Goal: Task Accomplishment & Management: Complete application form

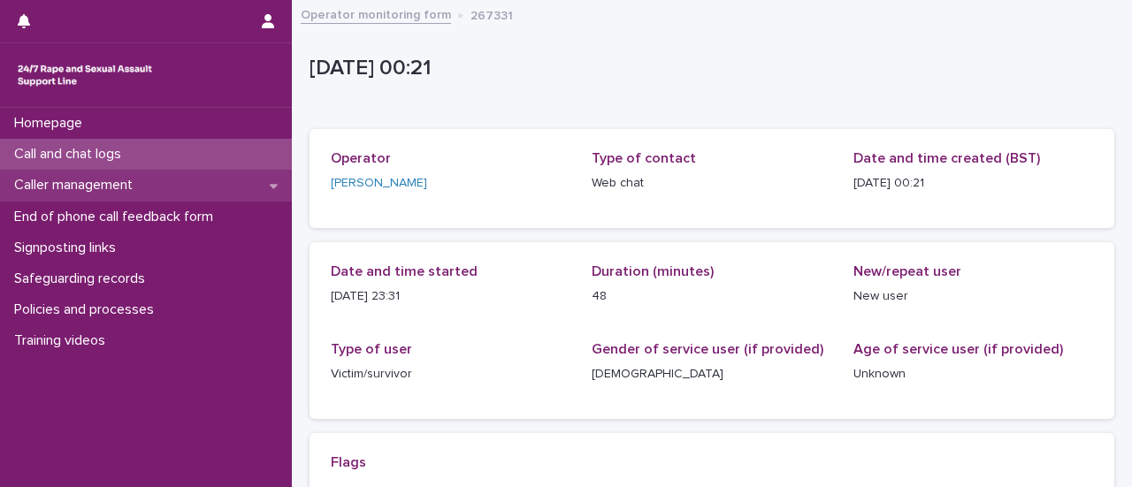
click at [147, 183] on p "Caller management" at bounding box center [77, 185] width 140 height 17
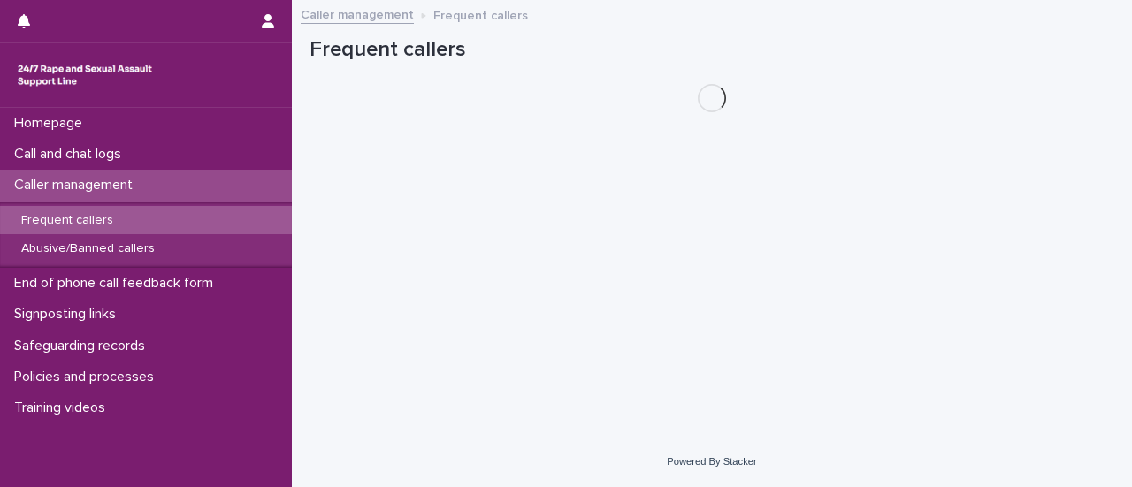
click at [69, 217] on p "Frequent callers" at bounding box center [67, 220] width 120 height 15
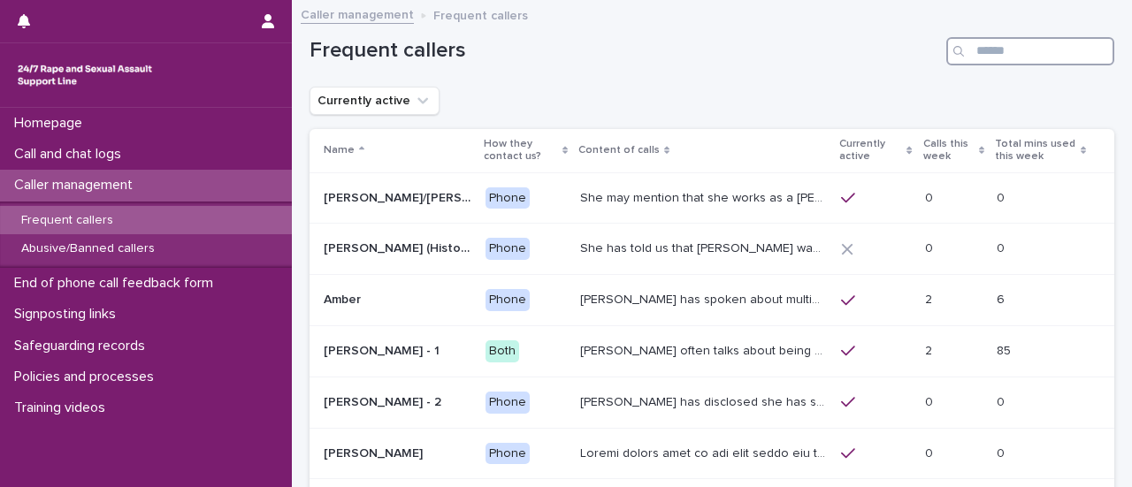
click at [1015, 38] on input "Search" at bounding box center [1030, 51] width 168 height 28
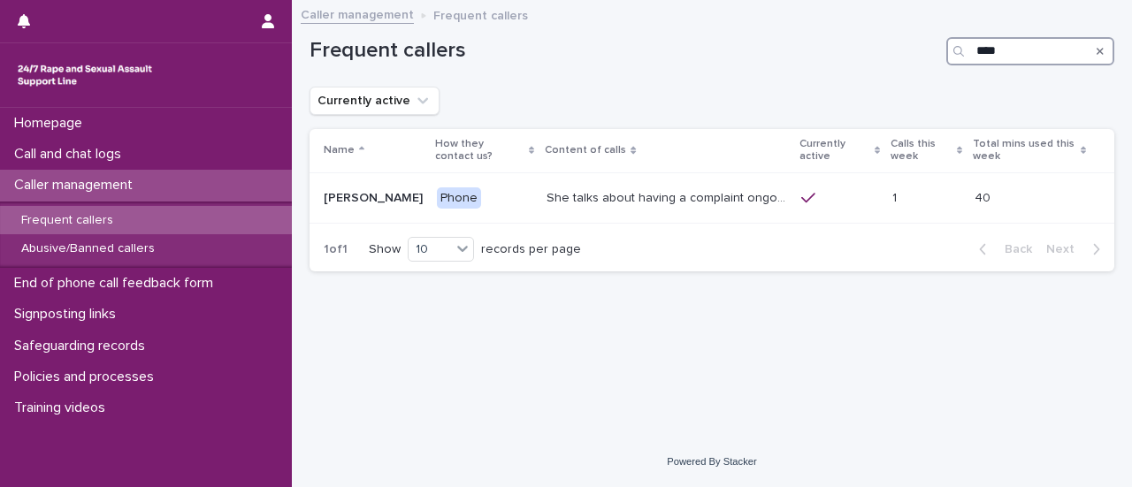
type input "****"
click at [1099, 50] on icon "Search" at bounding box center [1100, 51] width 7 height 11
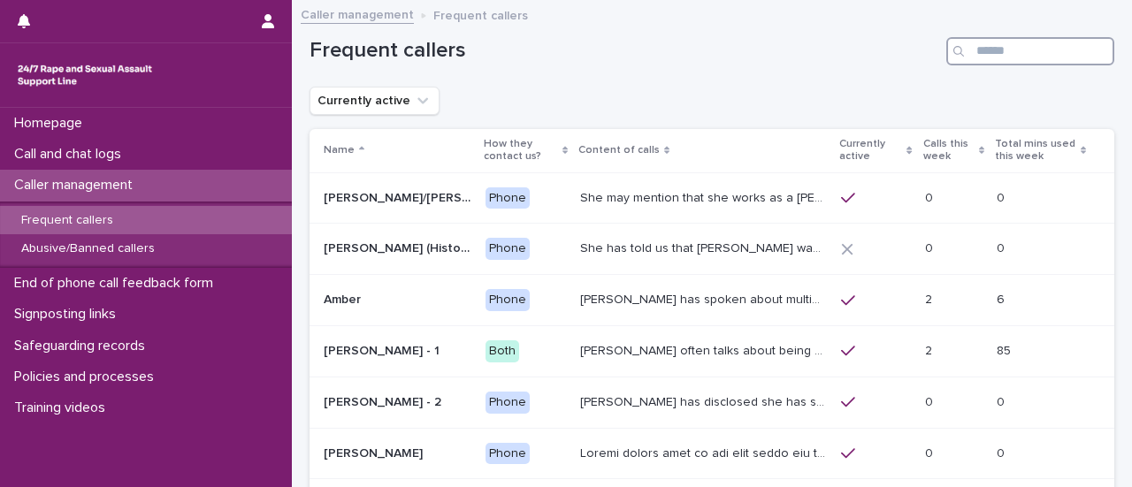
click at [1031, 54] on input "Search" at bounding box center [1030, 51] width 168 height 28
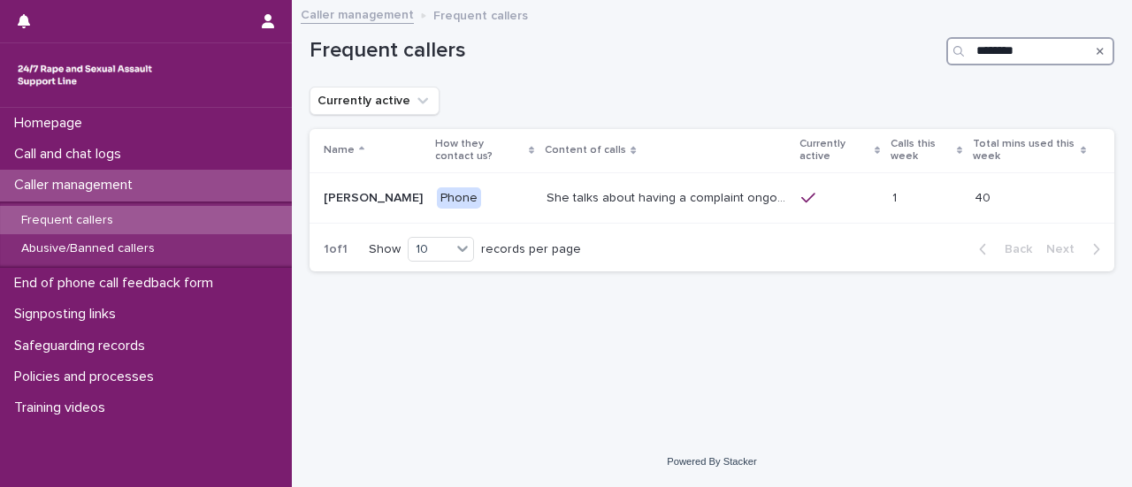
type input "********"
click at [635, 197] on p "She talks about having a complaint ongoing with the police, and may mention tha…" at bounding box center [669, 197] width 244 height 19
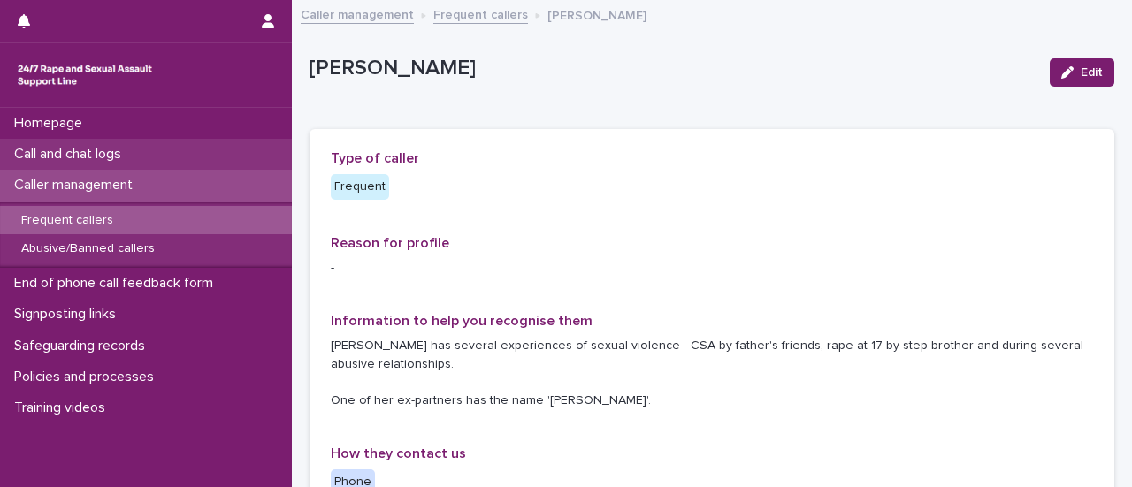
click at [106, 150] on p "Call and chat logs" at bounding box center [71, 154] width 128 height 17
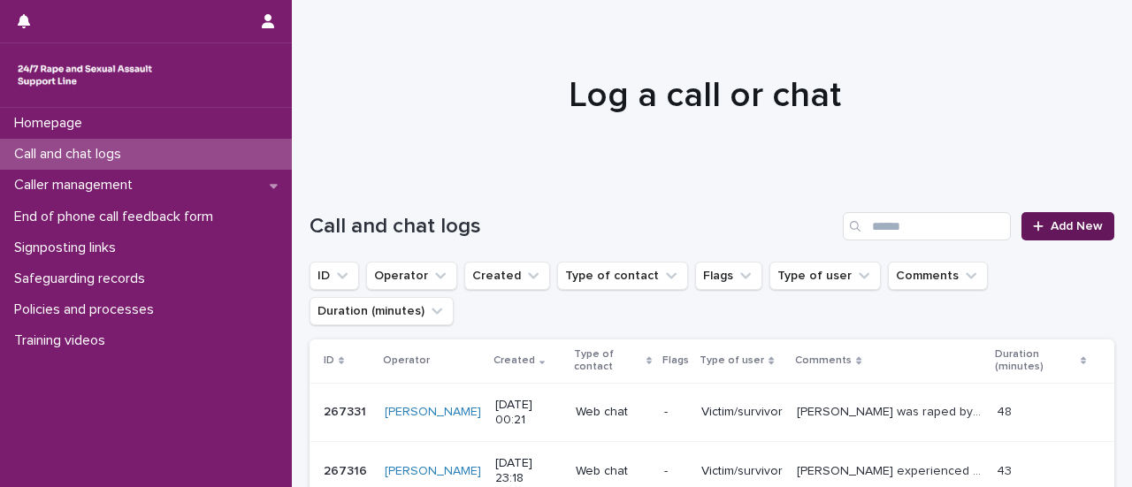
click at [1088, 229] on span "Add New" at bounding box center [1077, 226] width 52 height 12
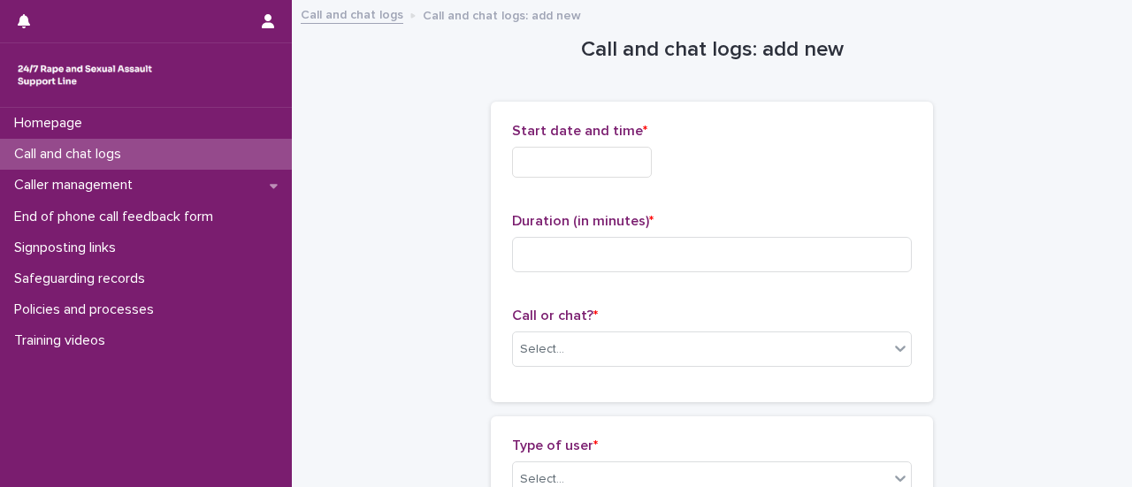
click at [593, 157] on input "text" at bounding box center [582, 162] width 140 height 31
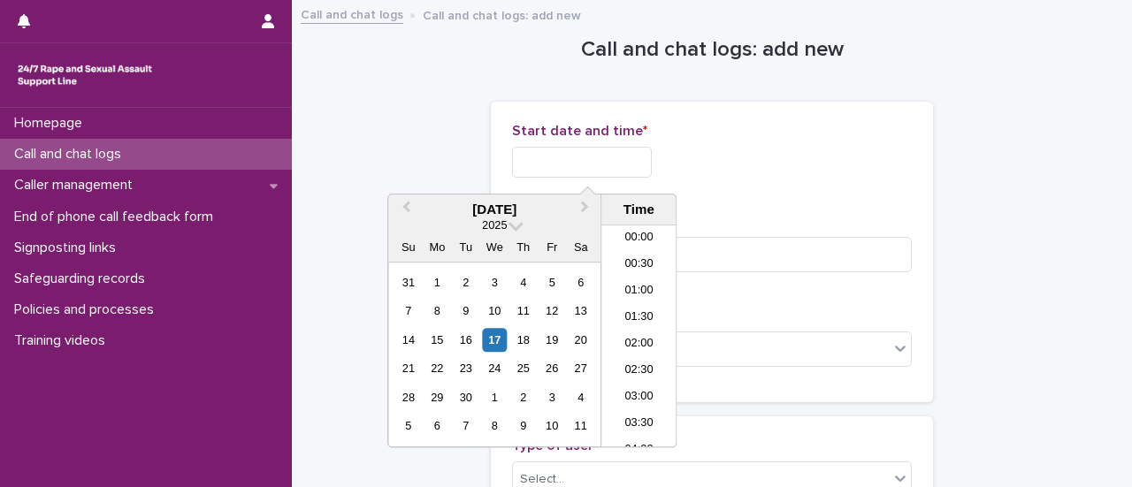
scroll to position [1044, 0]
click at [632, 308] on li "21:00" at bounding box center [638, 309] width 75 height 27
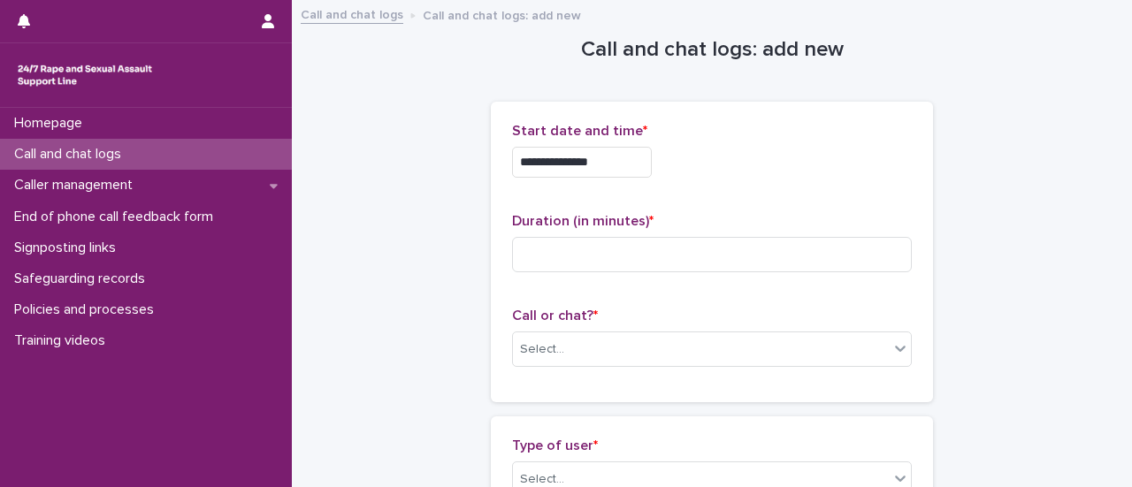
click at [620, 153] on input "**********" at bounding box center [582, 162] width 140 height 31
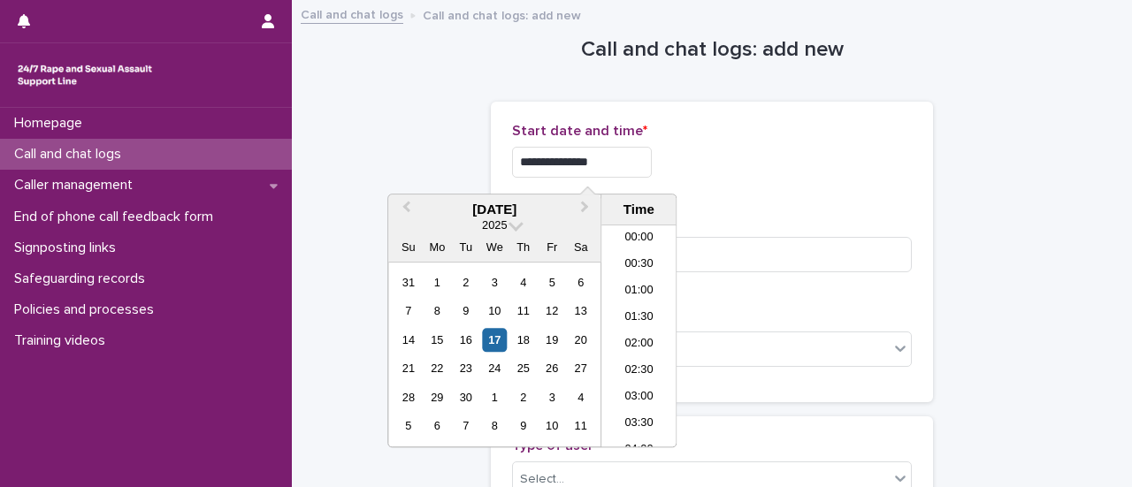
scroll to position [1017, 0]
type input "**********"
click at [750, 176] on div "**********" at bounding box center [712, 157] width 400 height 69
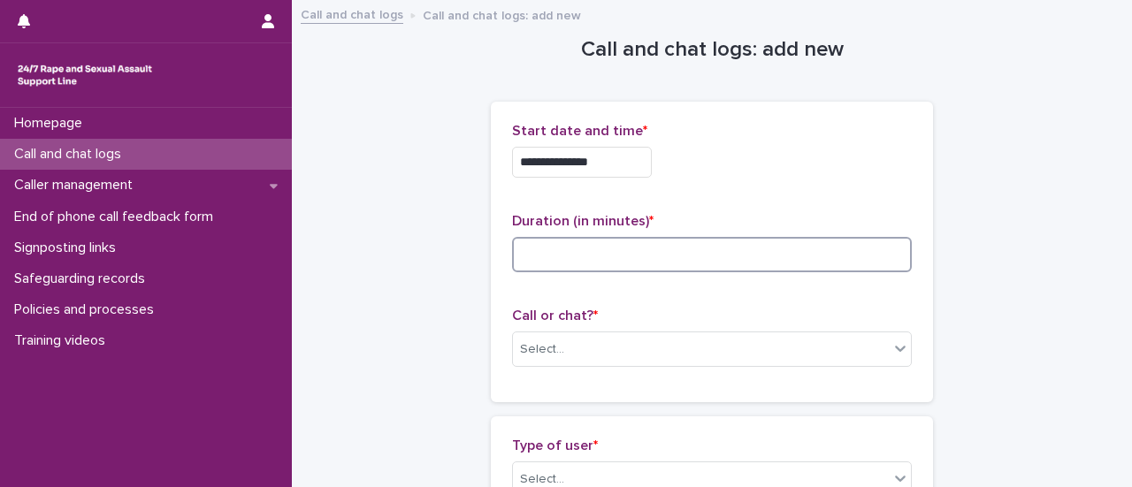
click at [601, 257] on input at bounding box center [712, 254] width 400 height 35
type input "**"
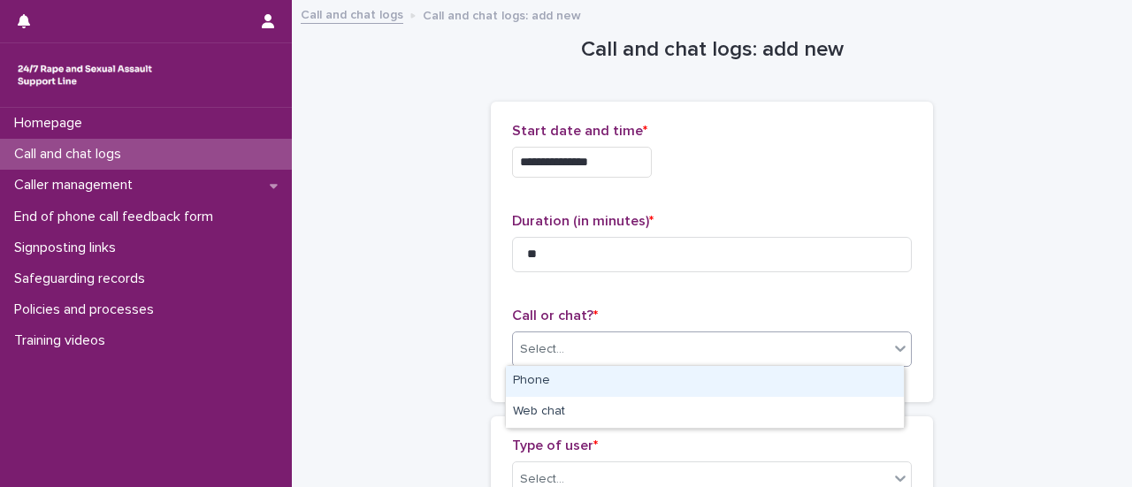
click at [638, 349] on div "Select..." at bounding box center [701, 349] width 376 height 29
click at [559, 390] on div "Phone" at bounding box center [705, 381] width 398 height 31
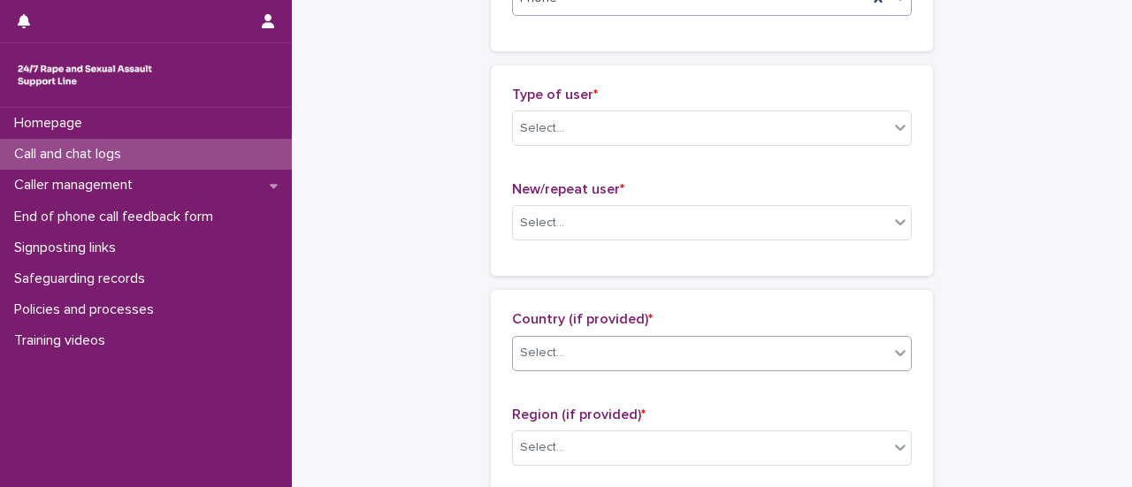
scroll to position [354, 0]
click at [632, 125] on div "Select..." at bounding box center [701, 125] width 376 height 29
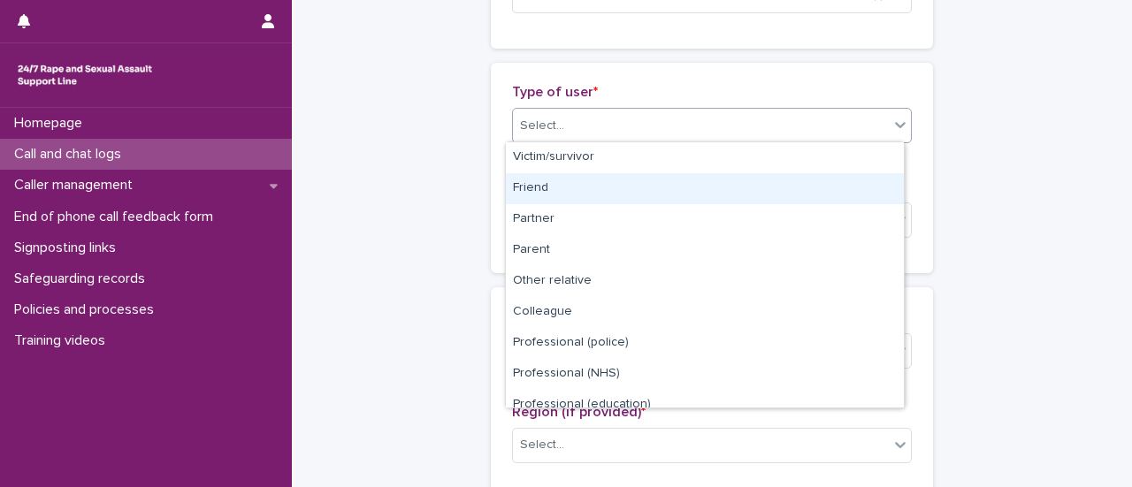
scroll to position [199, 0]
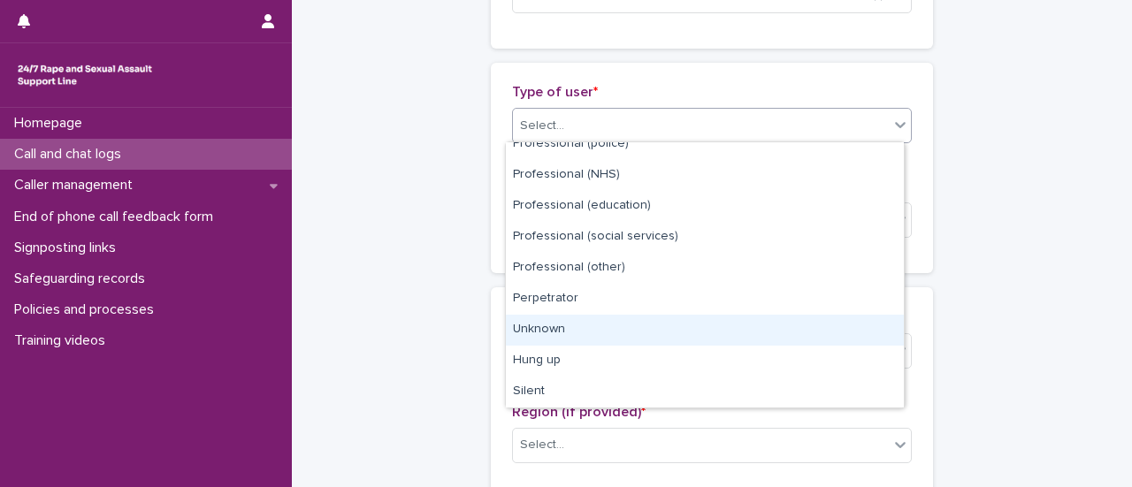
click at [561, 326] on div "Unknown" at bounding box center [705, 330] width 398 height 31
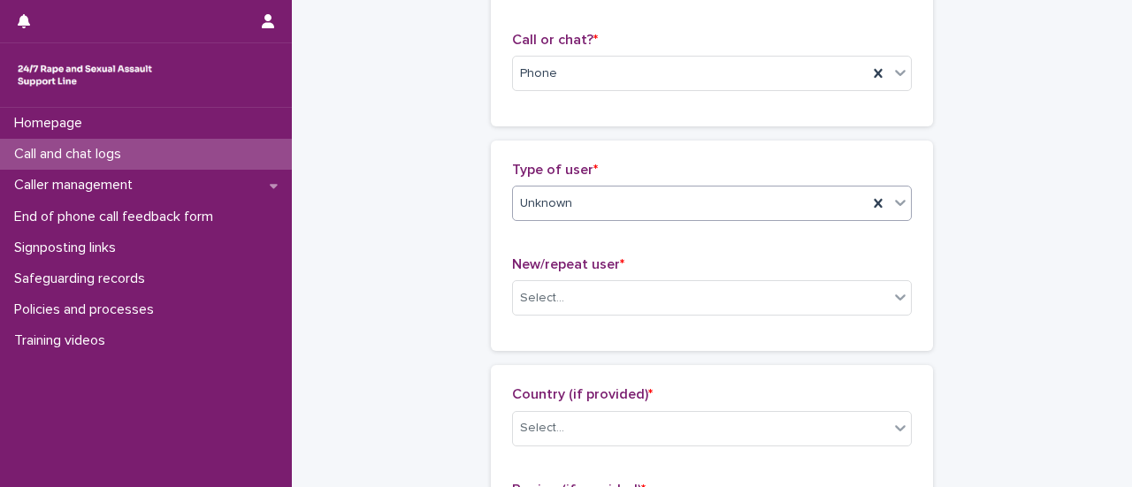
scroll to position [354, 0]
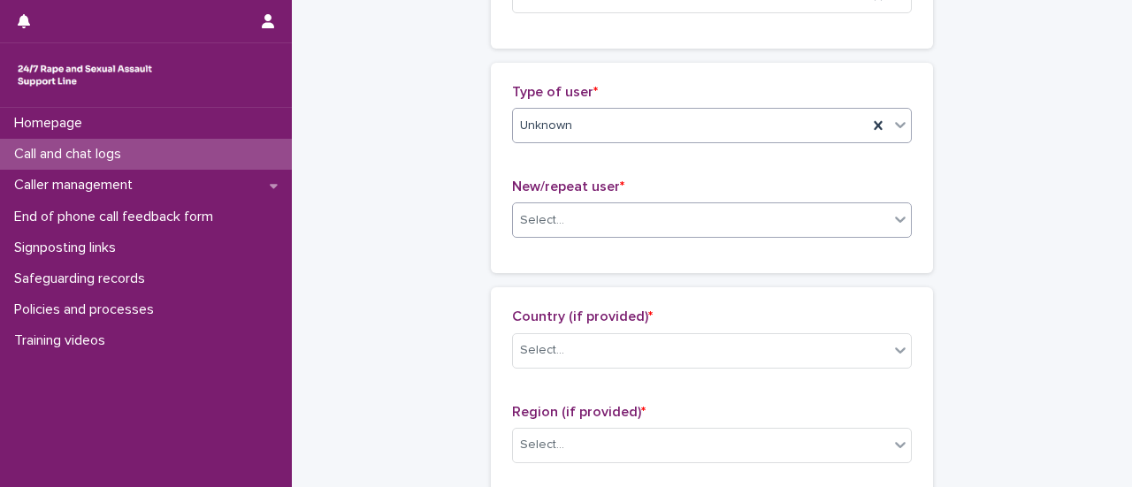
click at [630, 213] on div "Select..." at bounding box center [701, 220] width 376 height 29
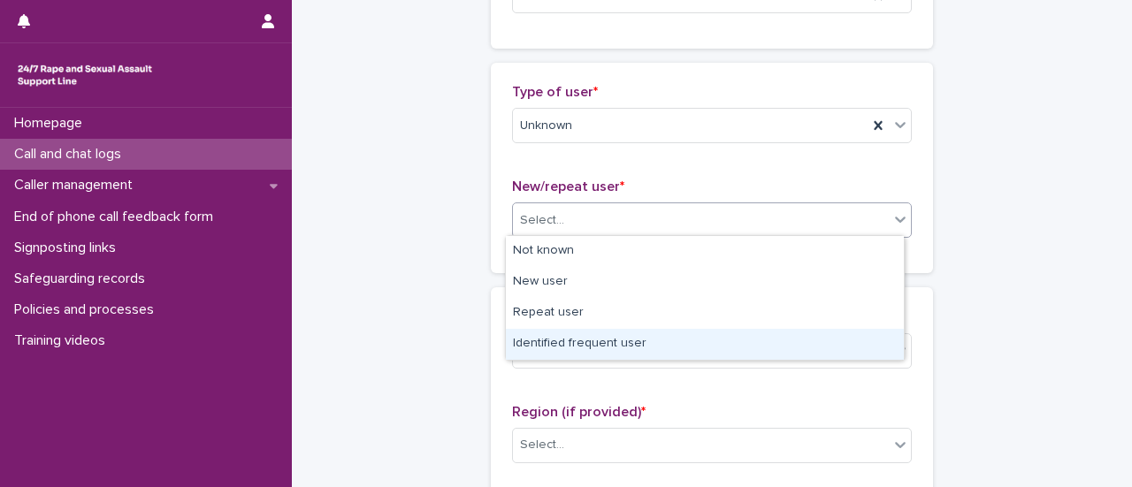
drag, startPoint x: 588, startPoint y: 327, endPoint x: 585, endPoint y: 352, distance: 25.0
click at [585, 352] on div "Identified frequent user" at bounding box center [705, 344] width 398 height 31
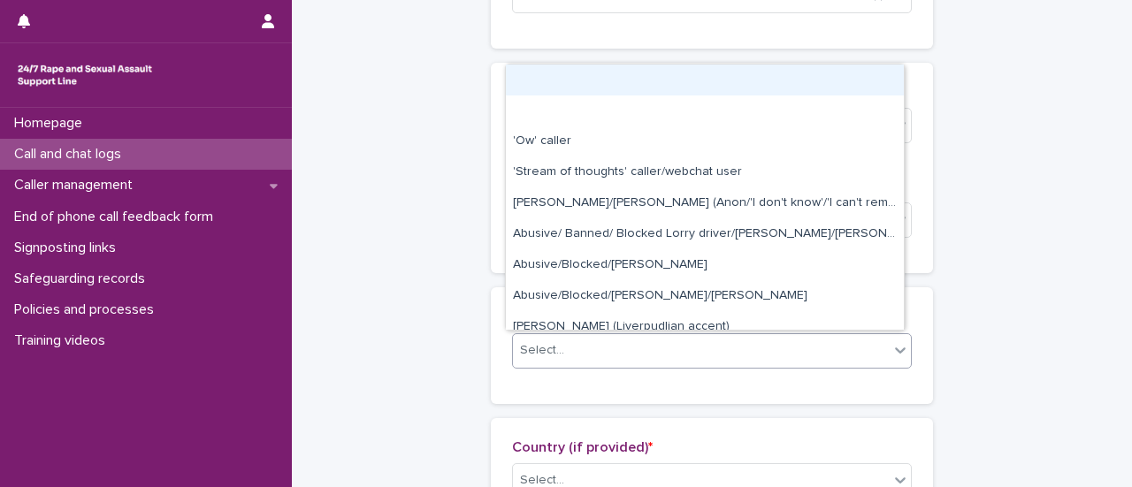
click at [614, 343] on div "Select..." at bounding box center [701, 350] width 376 height 29
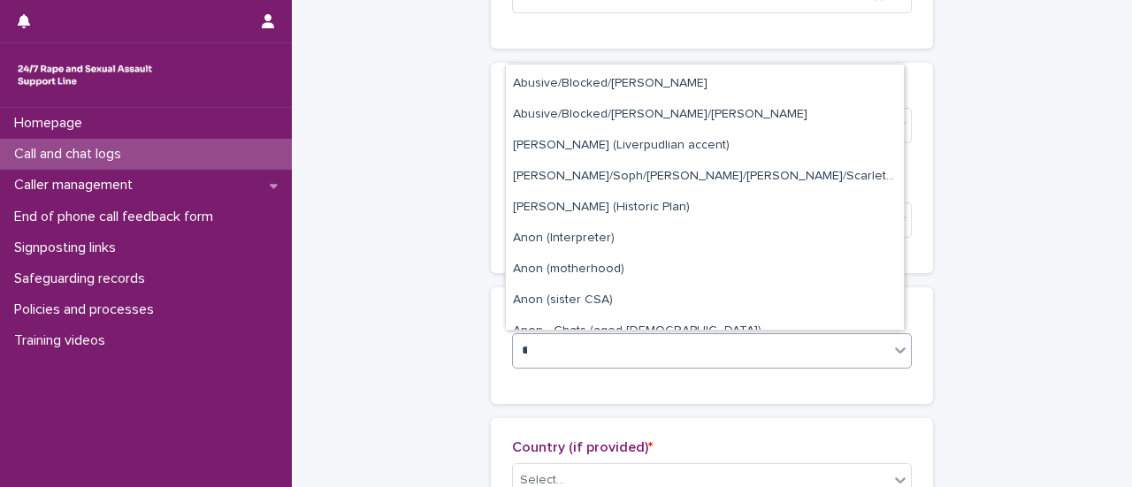
scroll to position [0, 0]
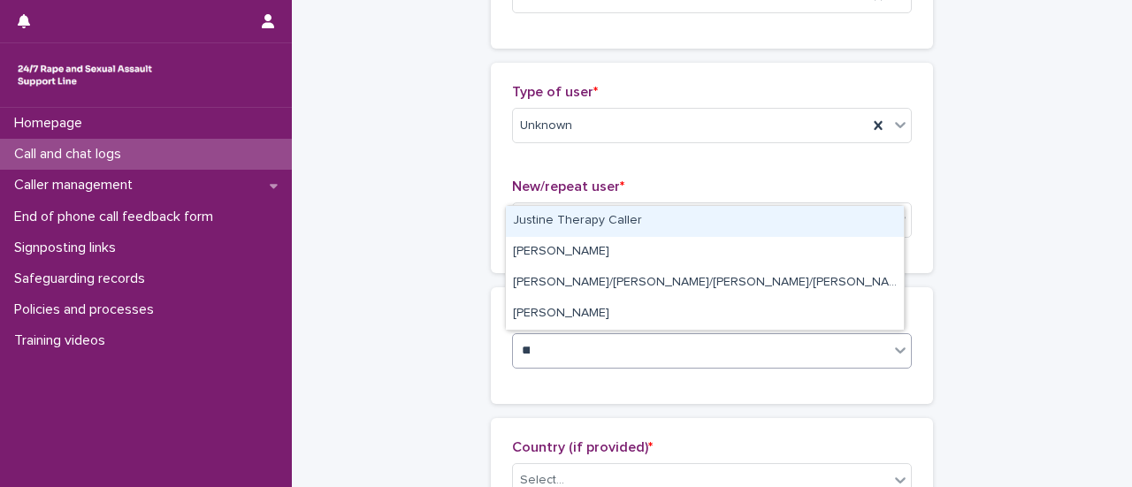
type input "****"
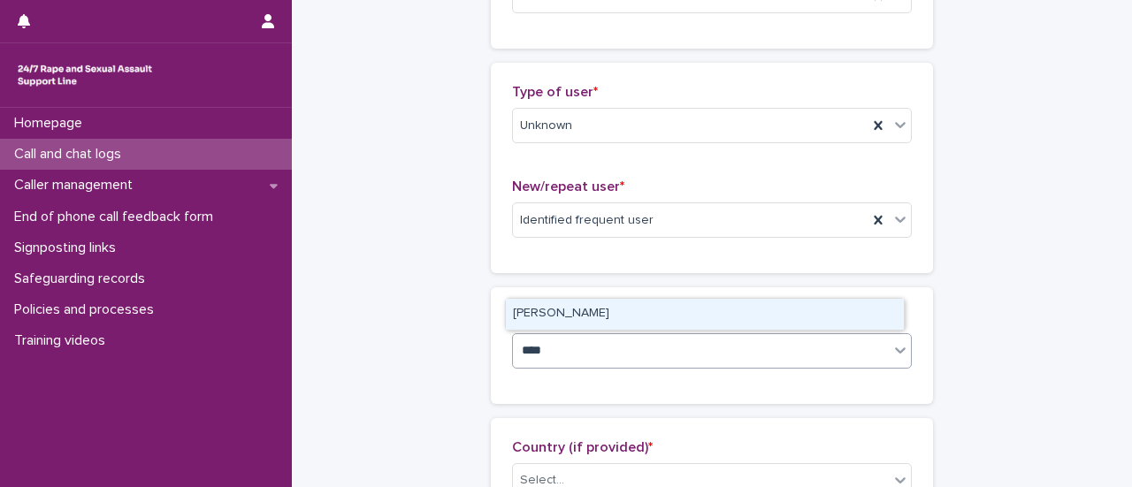
click at [606, 316] on div "Tina" at bounding box center [705, 314] width 398 height 31
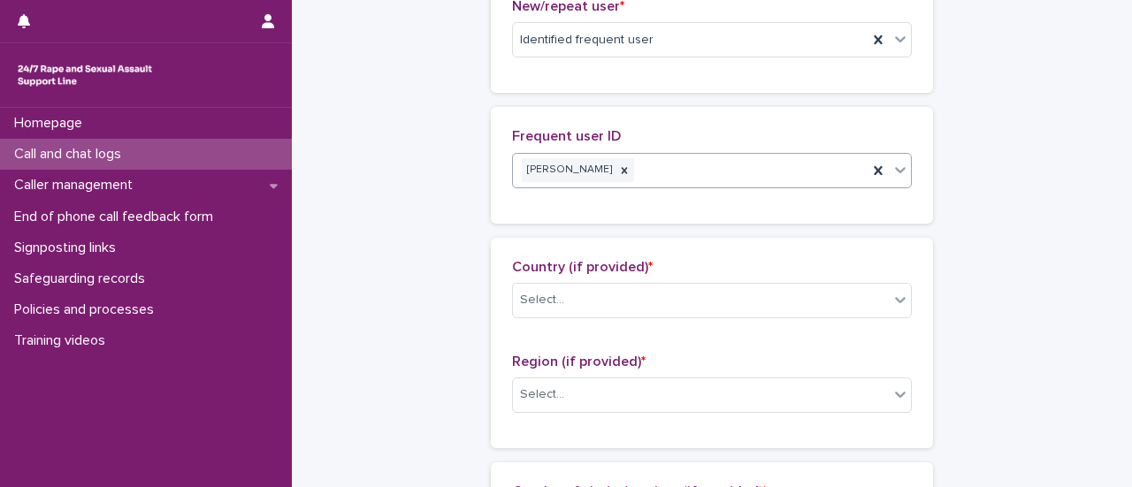
scroll to position [619, 0]
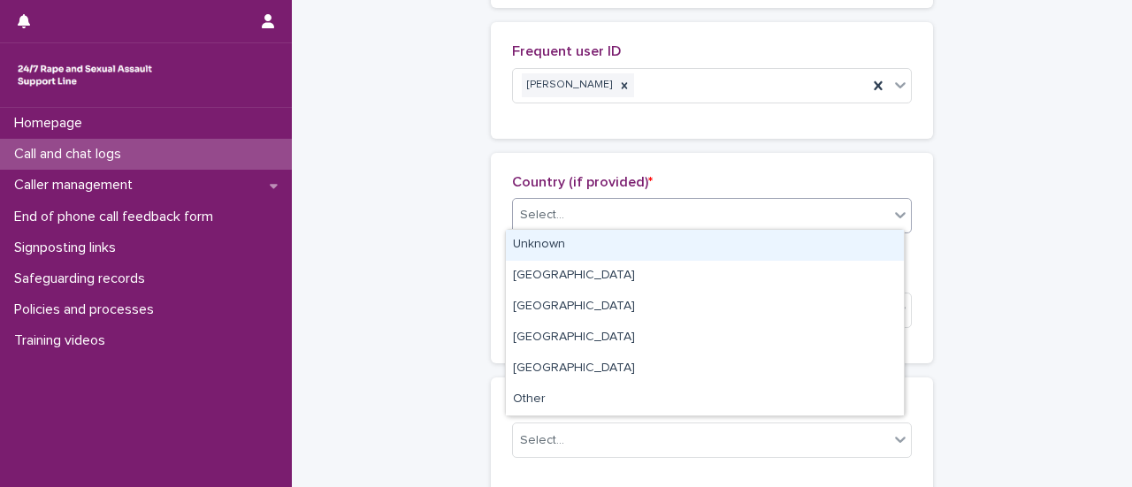
click at [623, 211] on div "Select..." at bounding box center [701, 215] width 376 height 29
click at [595, 241] on div "Unknown" at bounding box center [705, 245] width 398 height 31
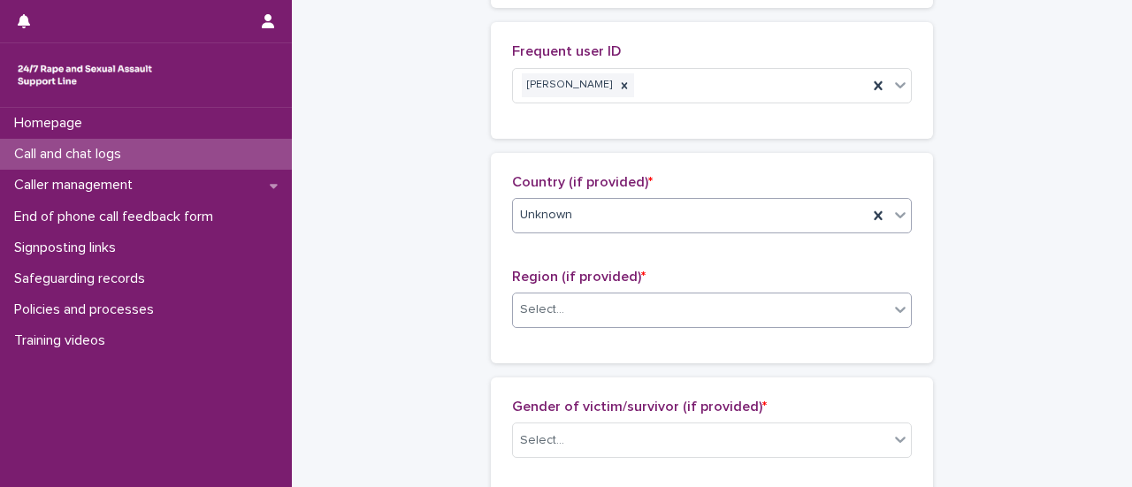
scroll to position [708, 0]
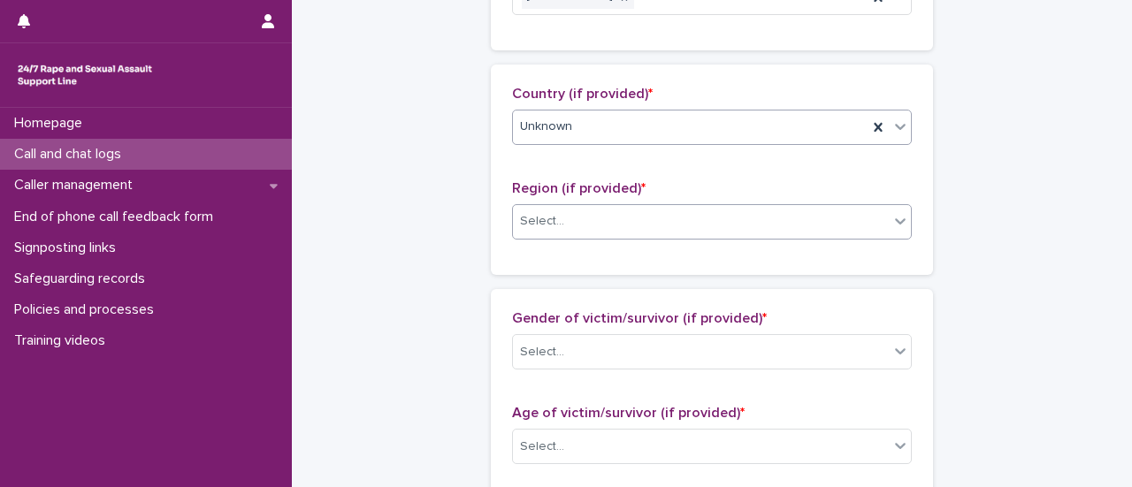
click at [574, 228] on div "Select..." at bounding box center [701, 221] width 376 height 29
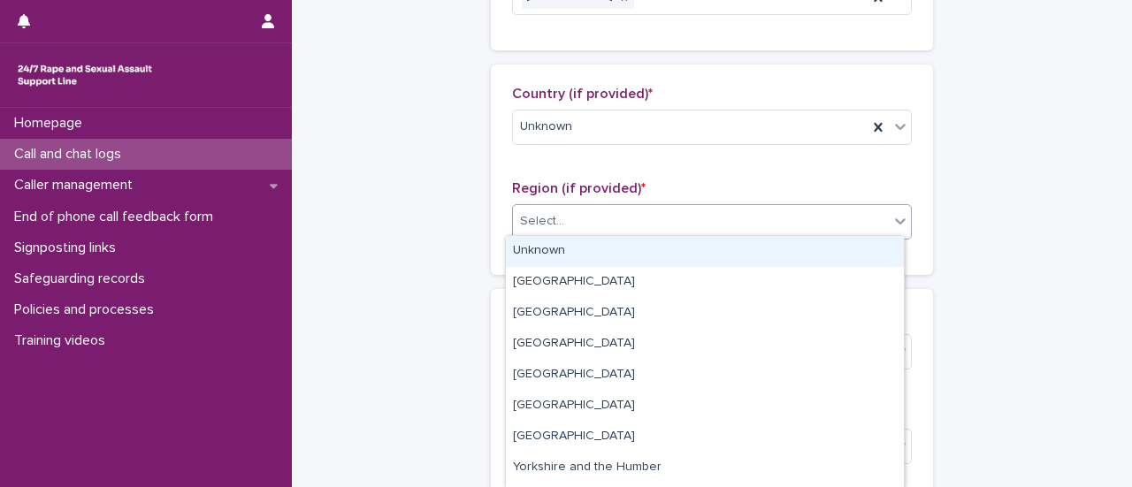
click at [557, 249] on div "Unknown" at bounding box center [705, 251] width 398 height 31
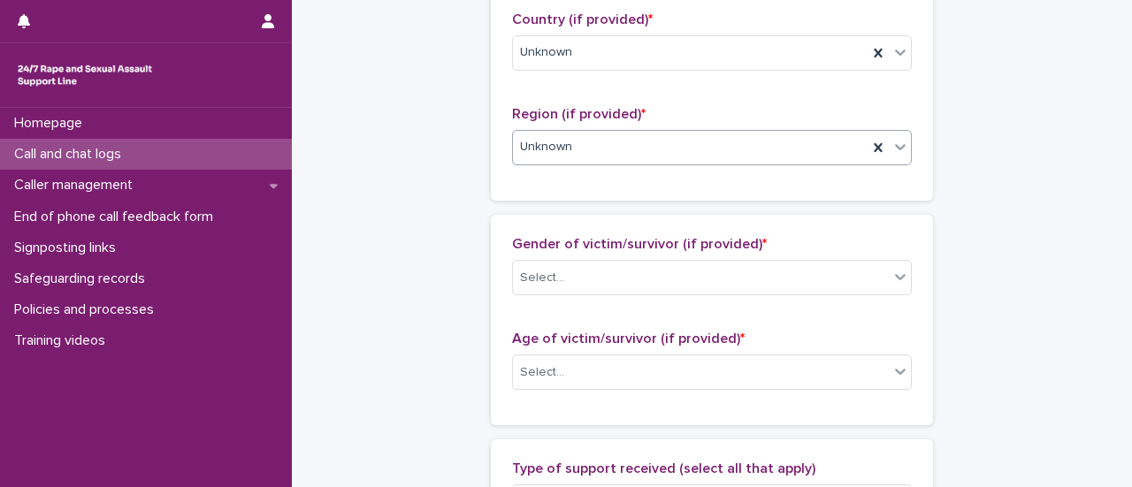
scroll to position [885, 0]
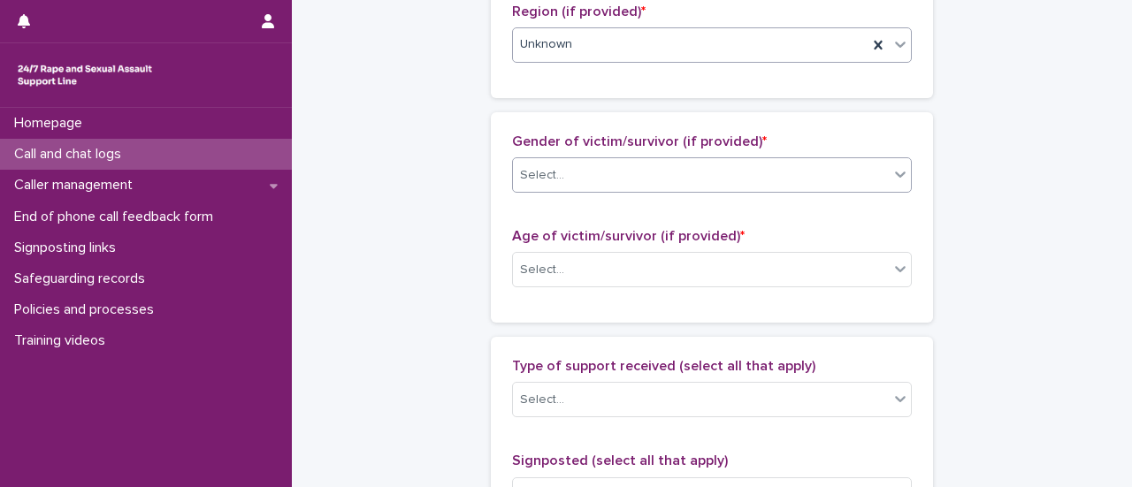
click at [587, 165] on div "Select..." at bounding box center [701, 175] width 376 height 29
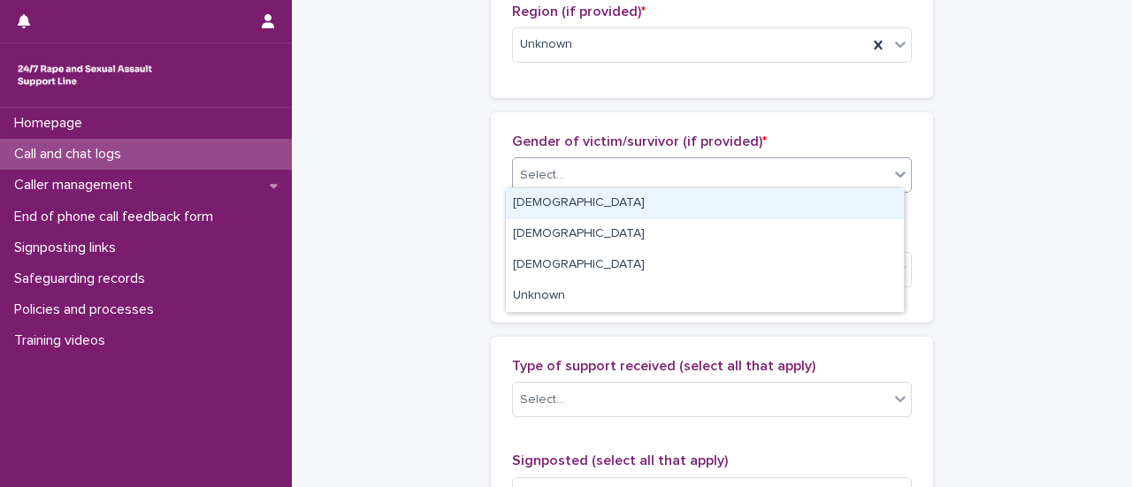
click at [555, 204] on div "Female" at bounding box center [705, 203] width 398 height 31
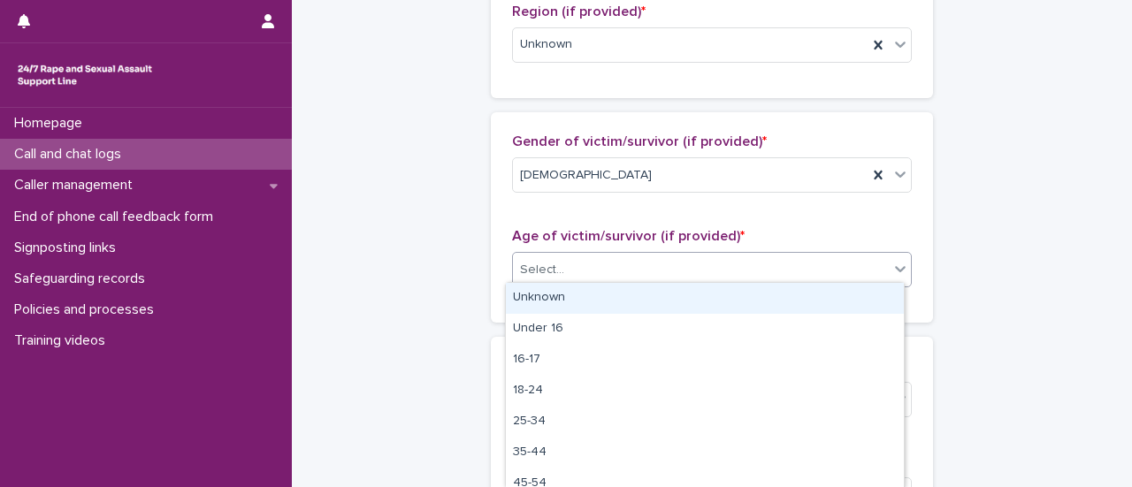
drag, startPoint x: 580, startPoint y: 261, endPoint x: 582, endPoint y: 280, distance: 18.7
click at [582, 267] on div "Select..." at bounding box center [701, 270] width 376 height 29
click at [577, 291] on div "Unknown" at bounding box center [705, 298] width 398 height 31
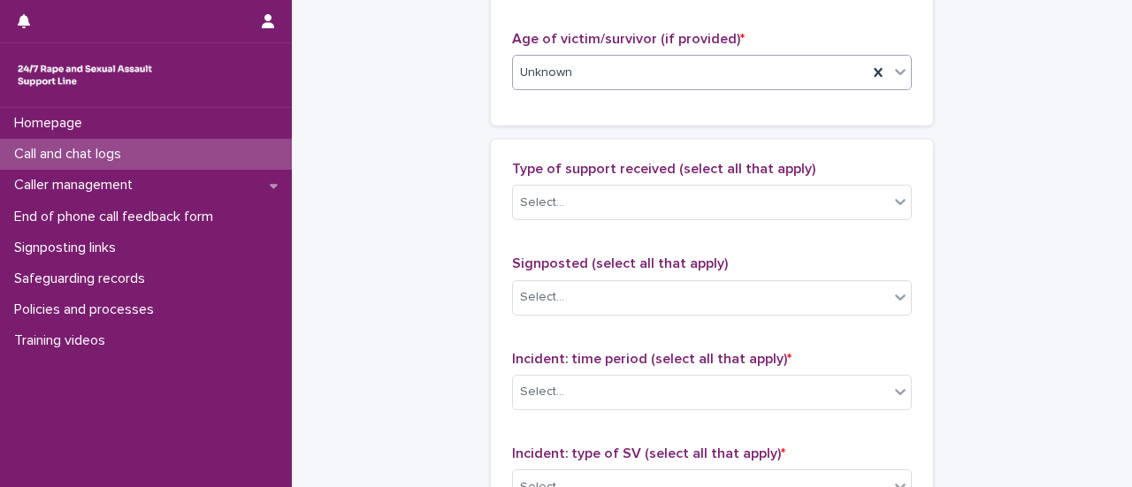
scroll to position [1061, 0]
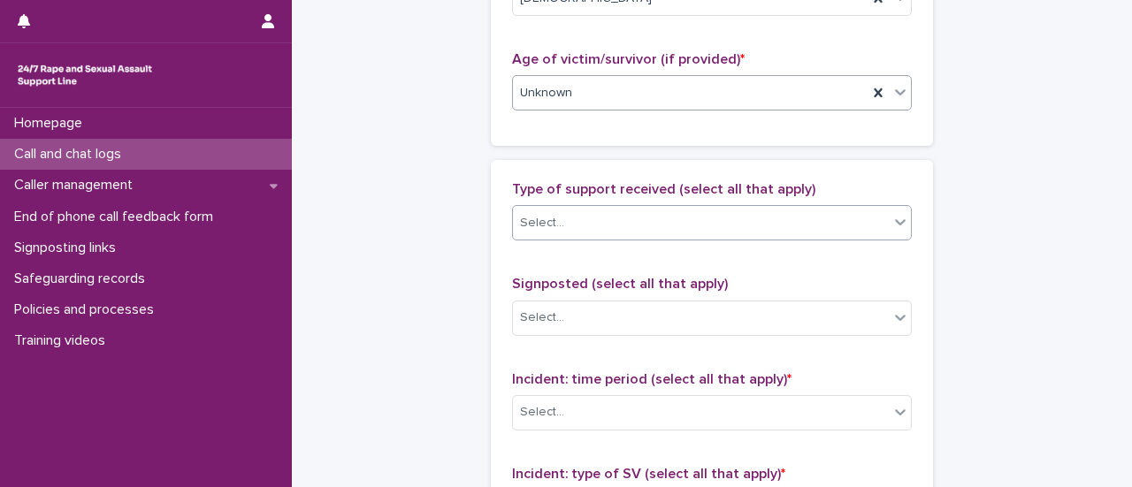
click at [583, 215] on div "Select..." at bounding box center [701, 223] width 376 height 29
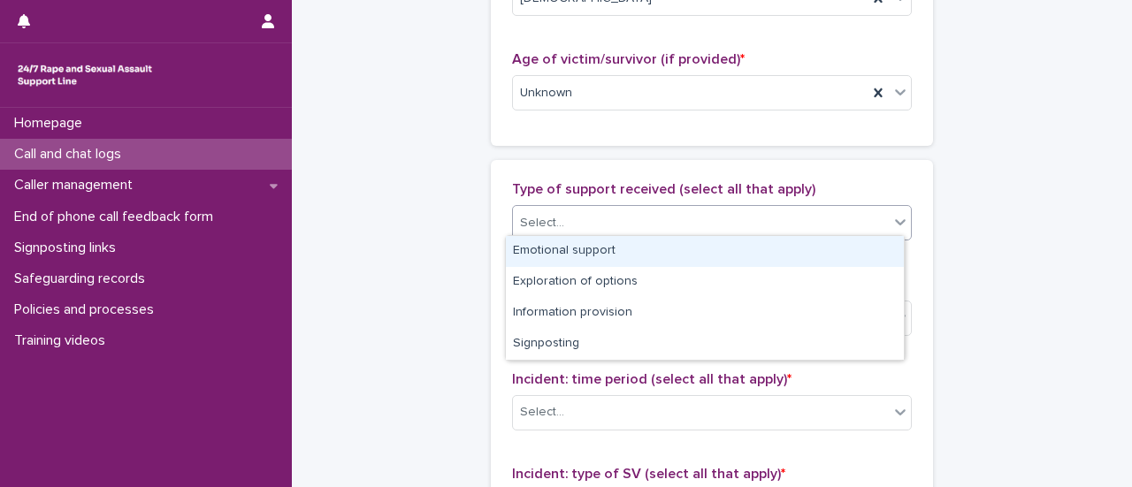
click at [555, 263] on div "Emotional support" at bounding box center [705, 251] width 398 height 31
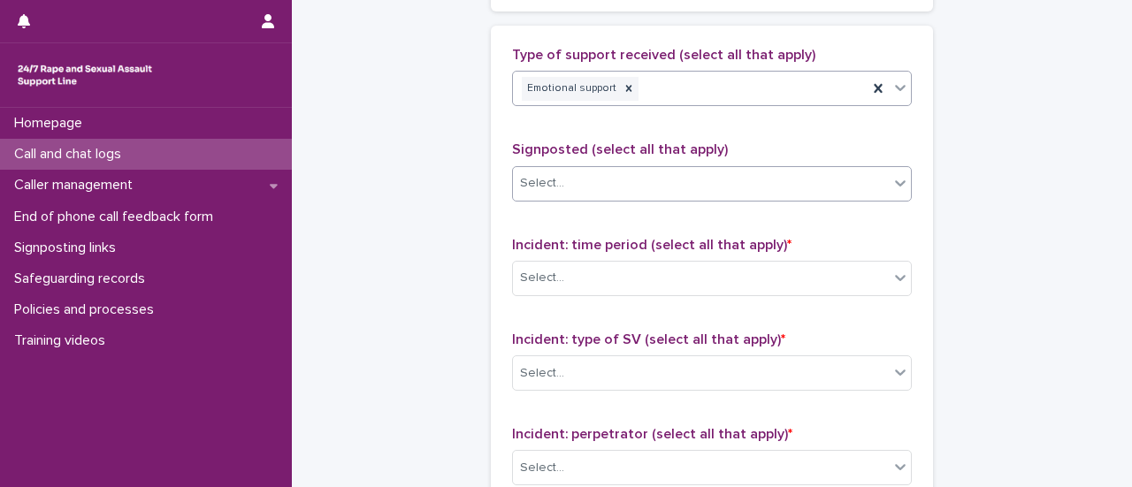
scroll to position [1238, 0]
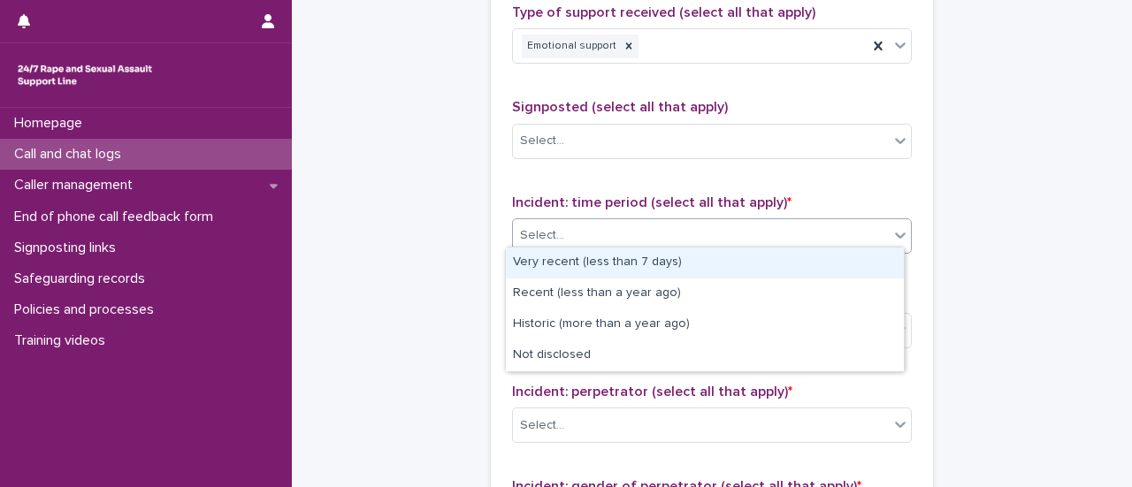
click at [594, 221] on div "Select..." at bounding box center [701, 235] width 376 height 29
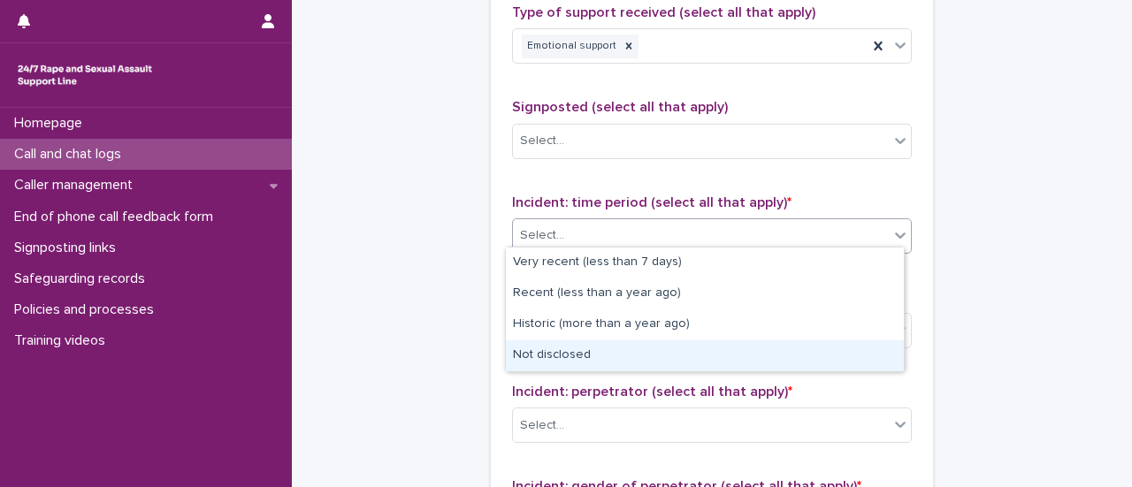
click at [571, 349] on div "Not disclosed" at bounding box center [705, 356] width 398 height 31
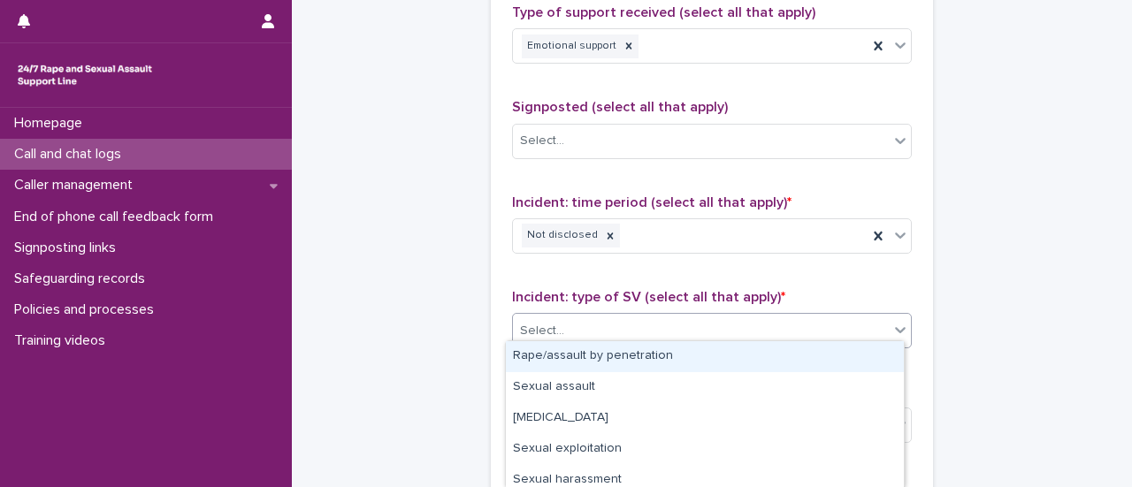
click at [619, 317] on div "Select..." at bounding box center [701, 331] width 376 height 29
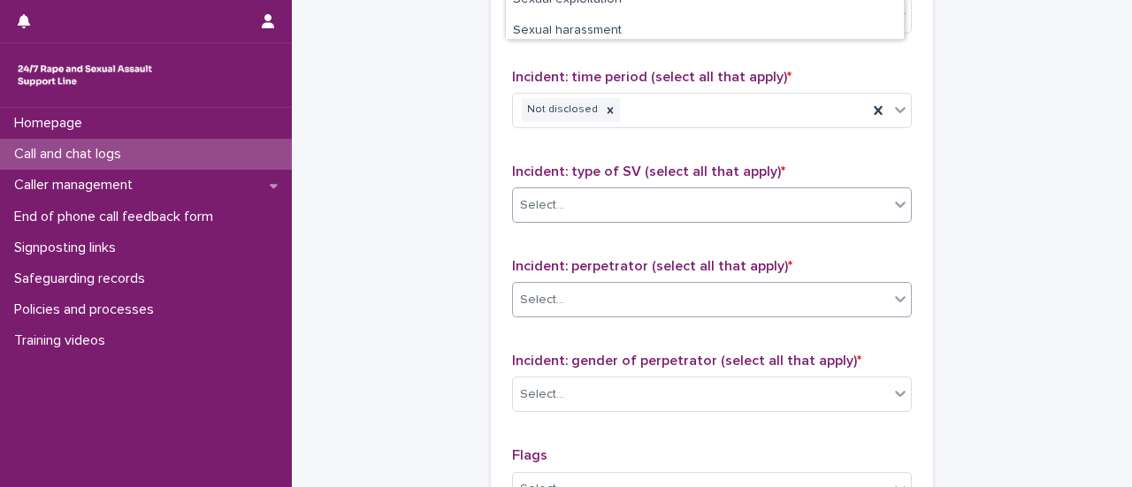
scroll to position [1334, 0]
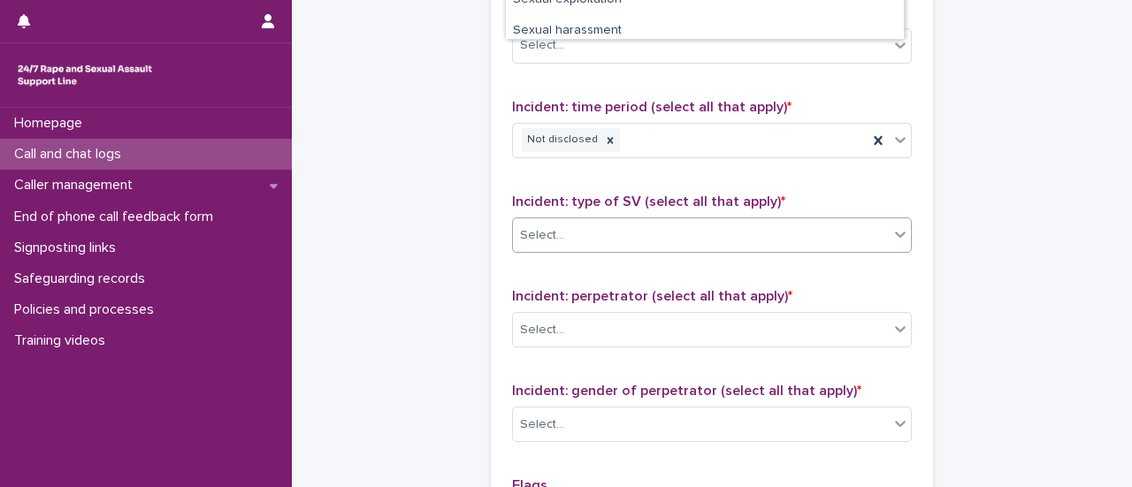
click at [793, 194] on p "Incident: type of SV (select all that apply) *" at bounding box center [712, 202] width 400 height 17
click at [792, 225] on div "Select..." at bounding box center [701, 235] width 376 height 29
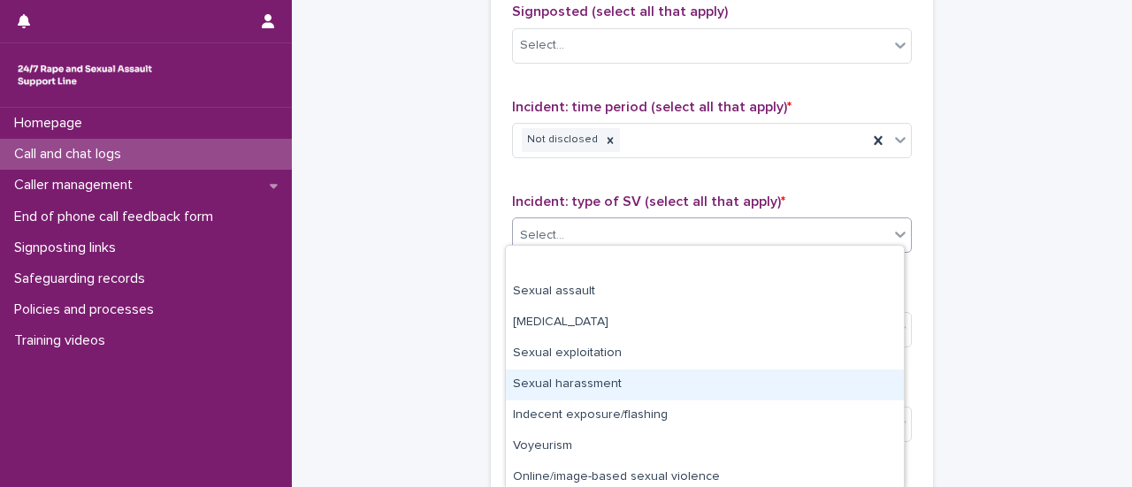
scroll to position [67, 0]
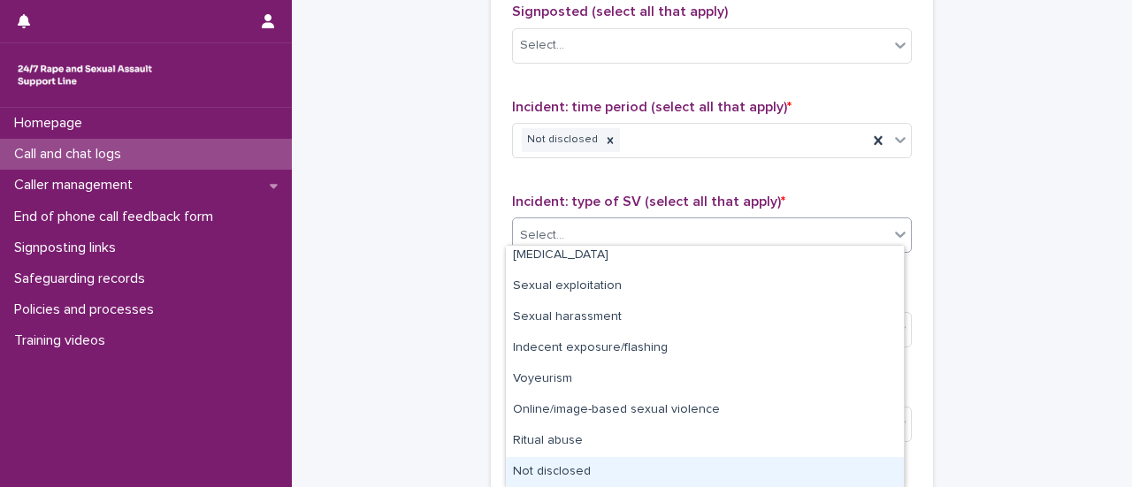
click at [564, 476] on div "Not disclosed" at bounding box center [705, 472] width 398 height 31
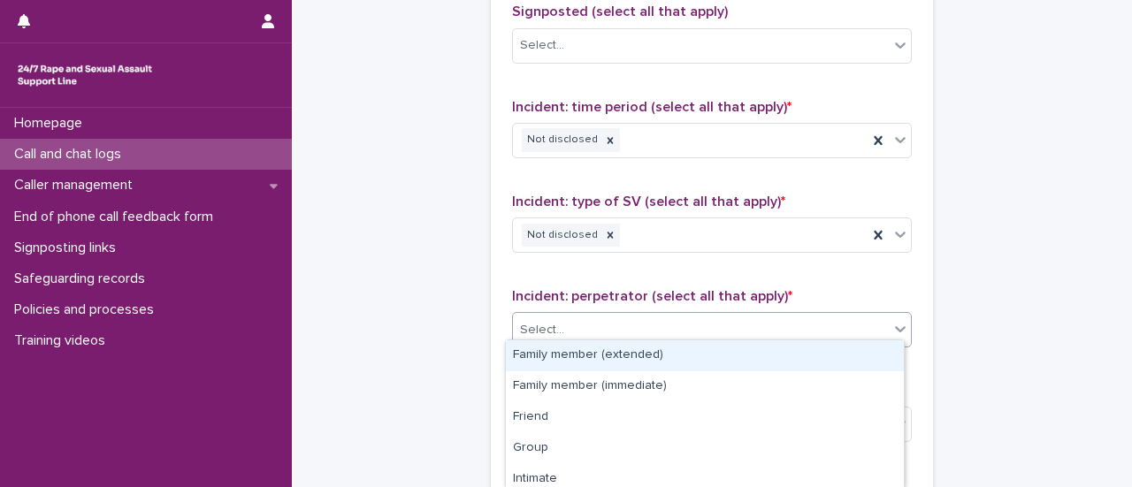
click at [622, 316] on div "Select..." at bounding box center [701, 330] width 376 height 29
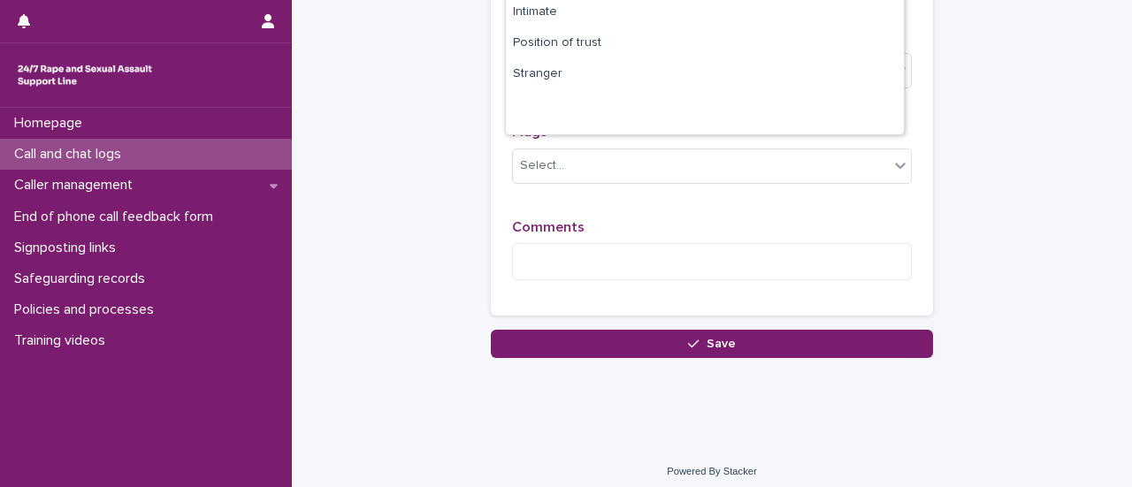
scroll to position [193, 0]
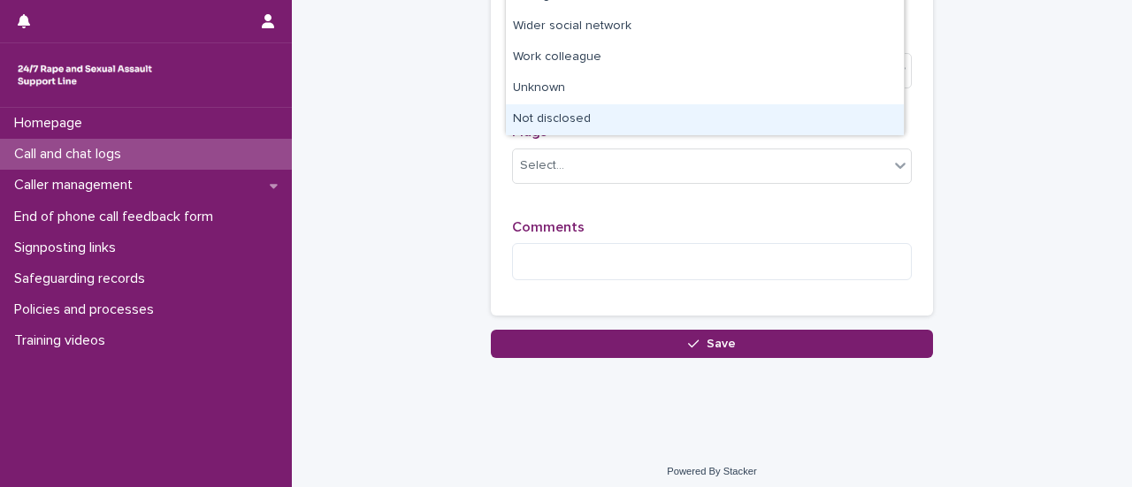
click at [633, 121] on div "Not disclosed" at bounding box center [705, 119] width 398 height 31
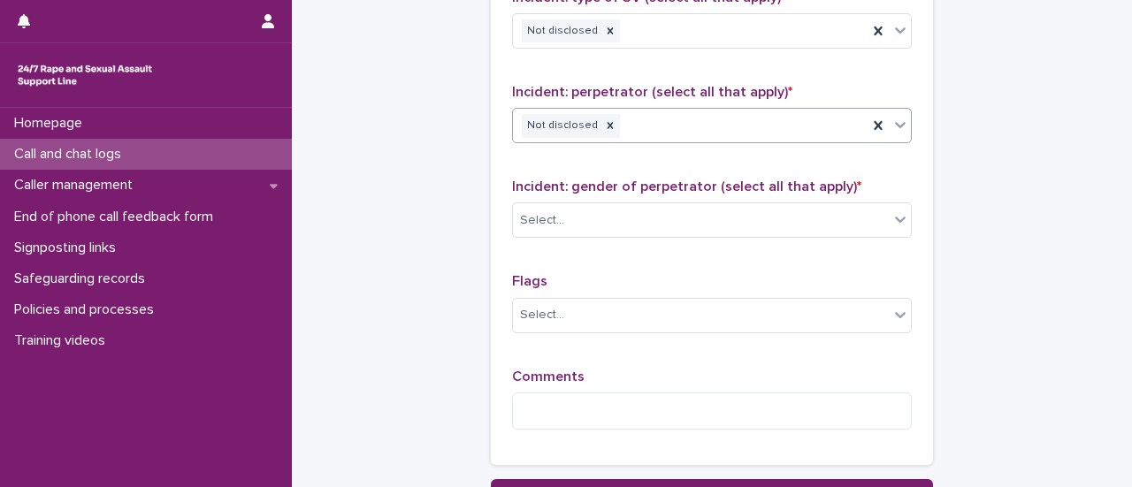
scroll to position [1511, 0]
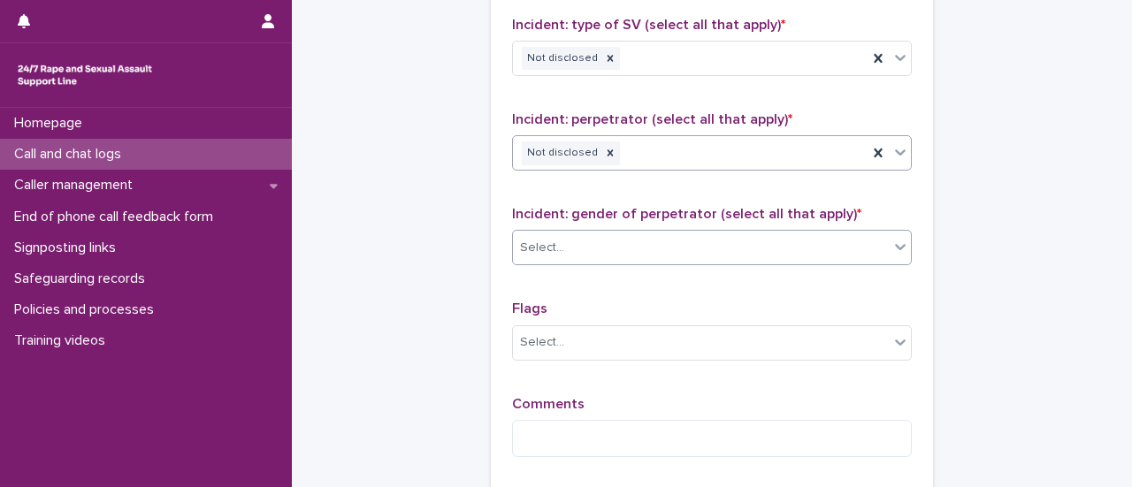
click at [600, 252] on div "Select..." at bounding box center [701, 248] width 376 height 29
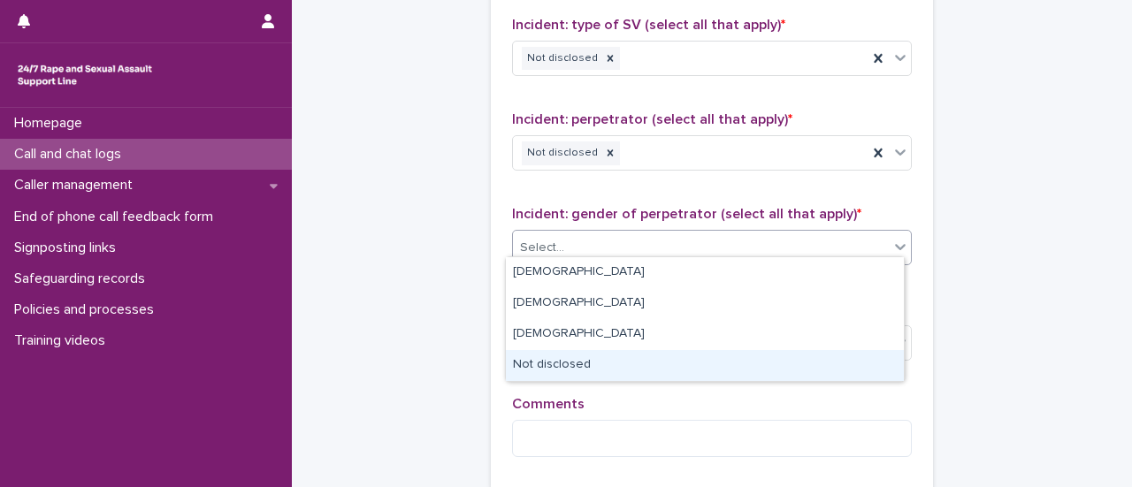
click at [549, 366] on div "Not disclosed" at bounding box center [705, 365] width 398 height 31
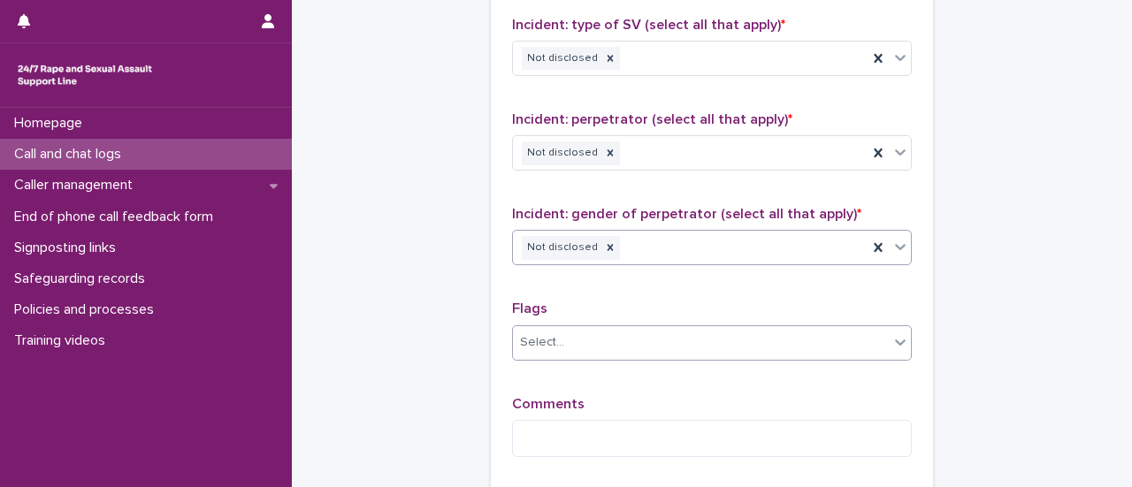
click at [626, 328] on div "Select..." at bounding box center [701, 342] width 376 height 29
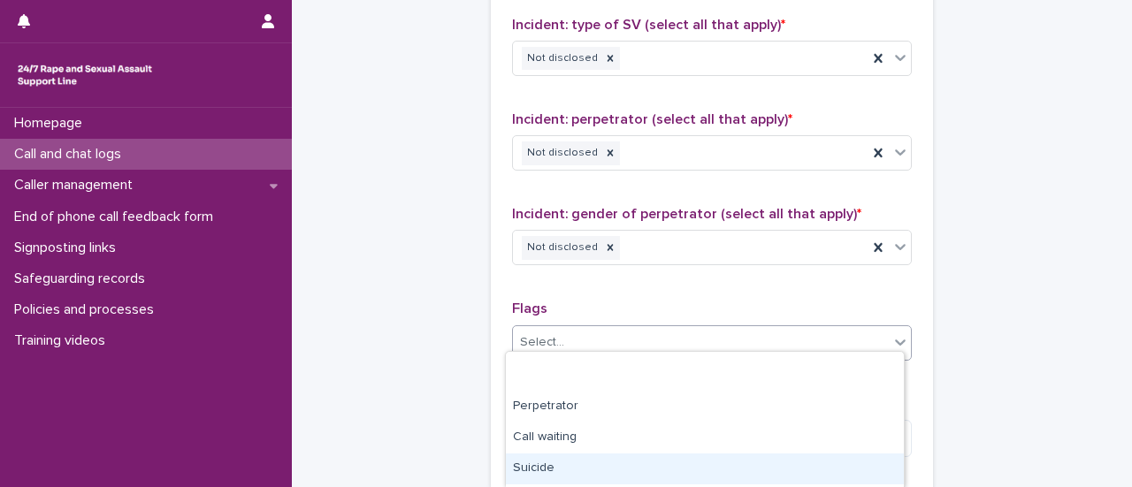
scroll to position [234, 0]
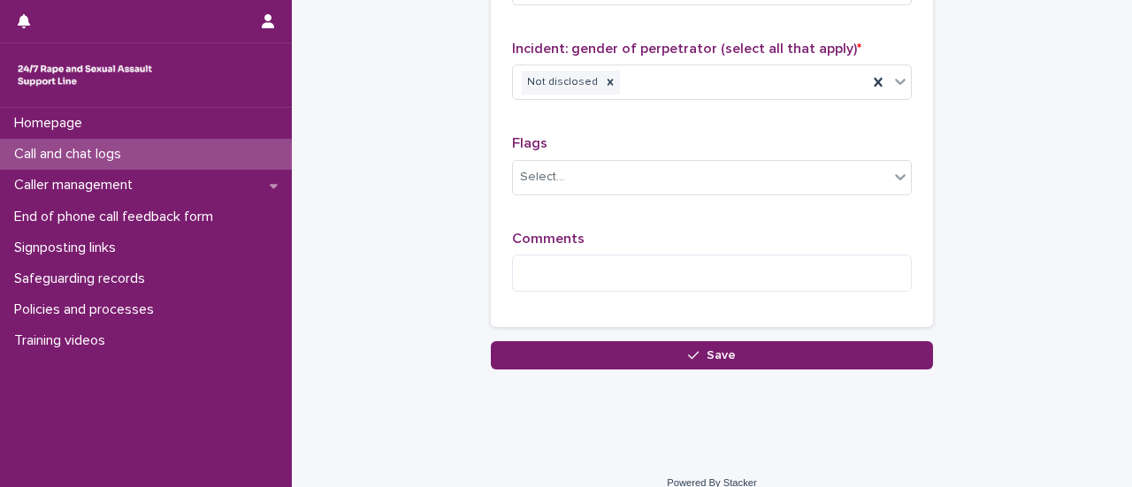
scroll to position [1688, 0]
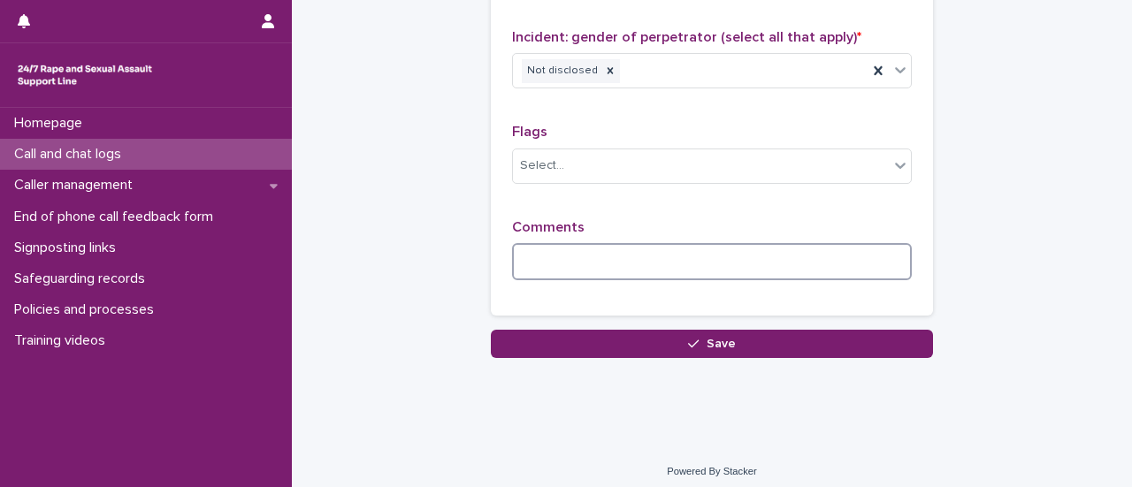
click at [644, 243] on textarea at bounding box center [712, 261] width 400 height 37
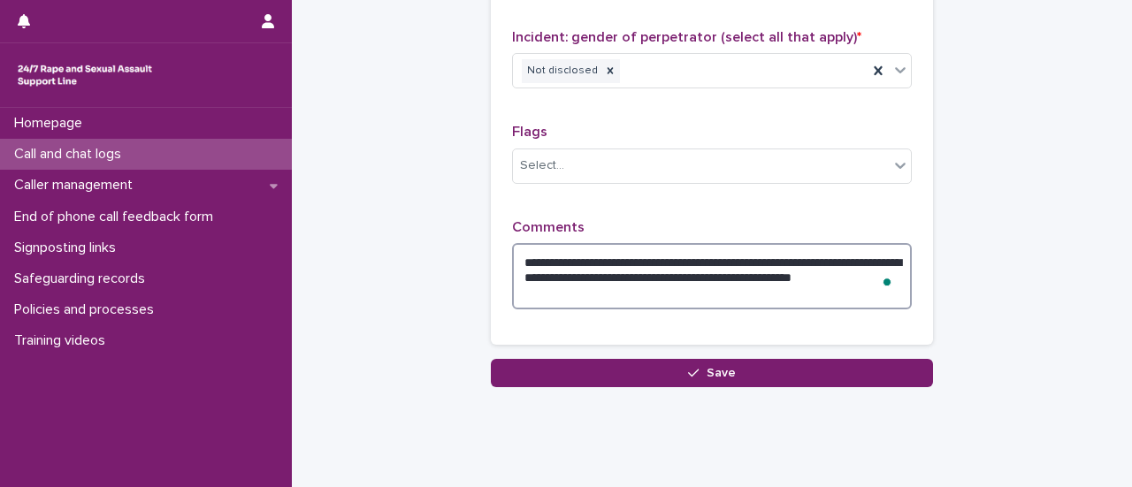
click at [654, 284] on textarea "**********" at bounding box center [712, 276] width 400 height 66
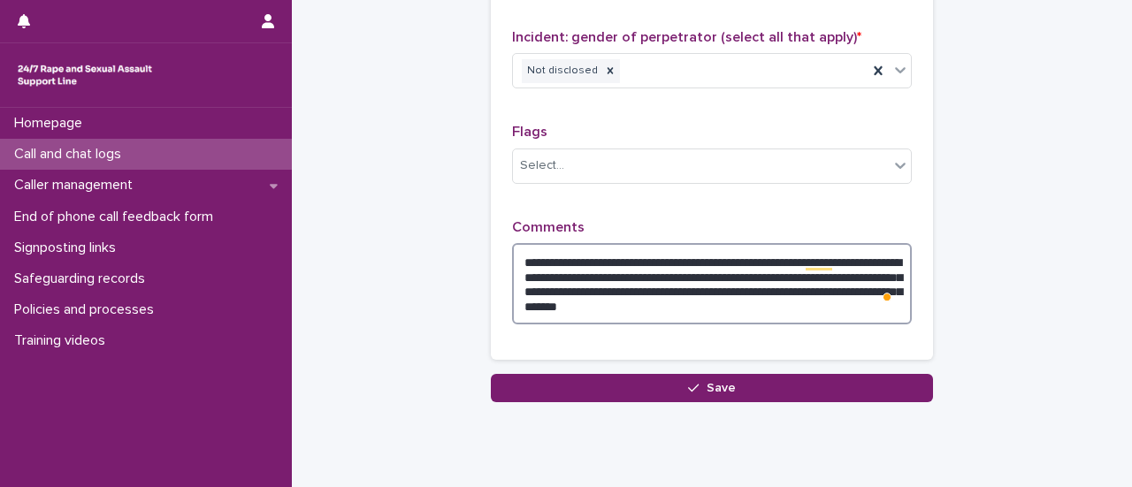
type textarea "**********"
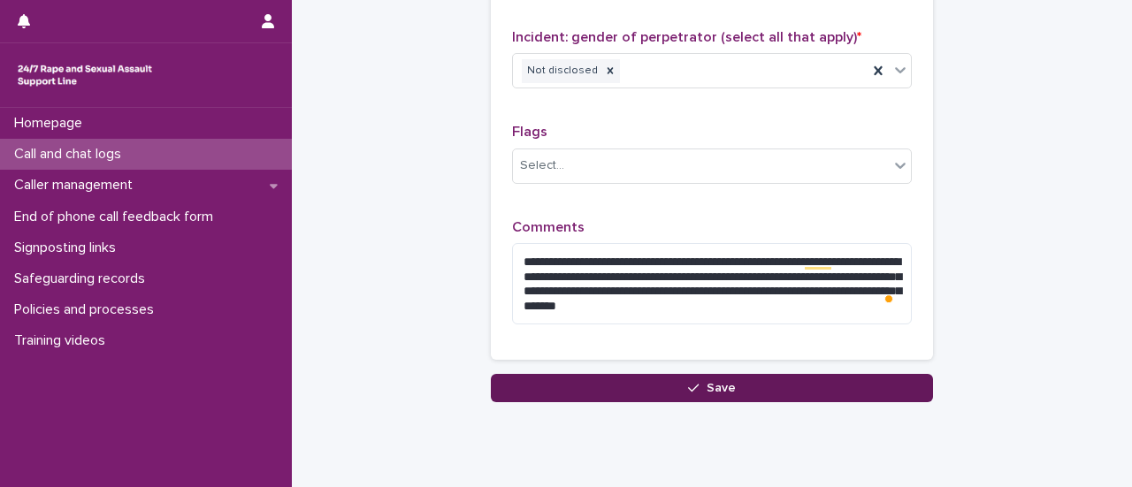
click at [691, 382] on icon "button" at bounding box center [693, 388] width 11 height 12
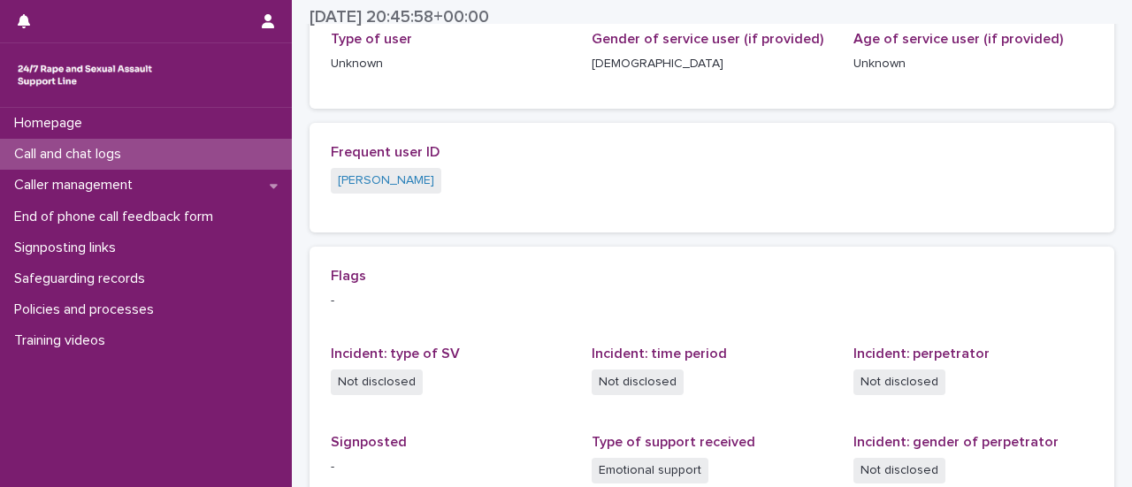
scroll to position [354, 0]
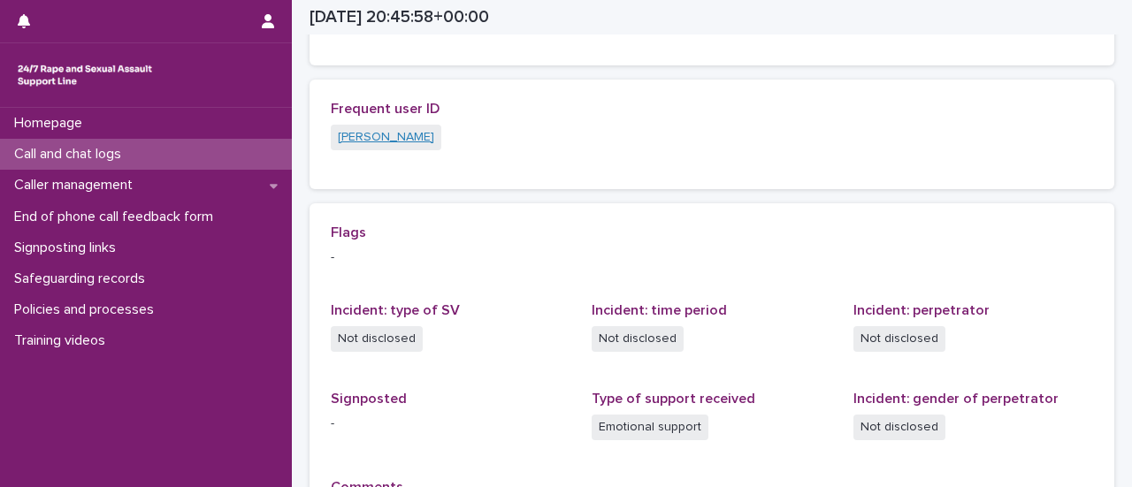
click at [341, 137] on link "Tina" at bounding box center [386, 137] width 96 height 19
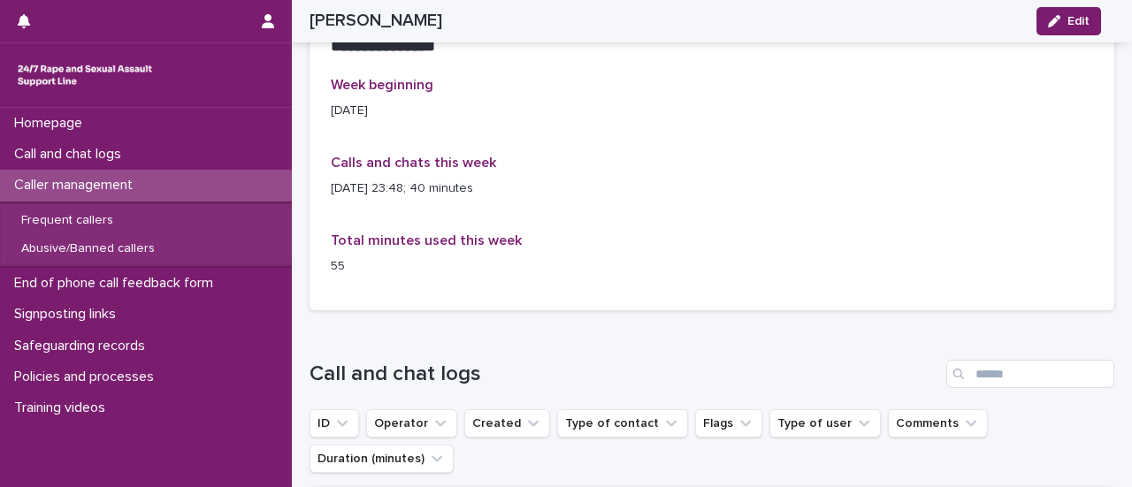
scroll to position [1005, 0]
click at [1060, 25] on icon "button" at bounding box center [1054, 21] width 12 height 12
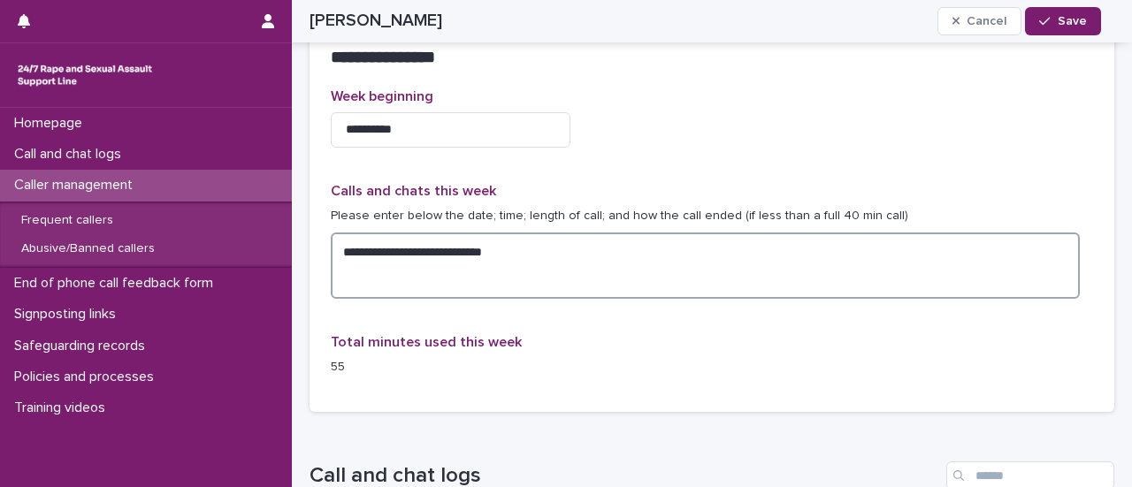
click at [463, 282] on textarea "**********" at bounding box center [705, 266] width 749 height 66
click at [534, 257] on textarea "**********" at bounding box center [705, 266] width 749 height 66
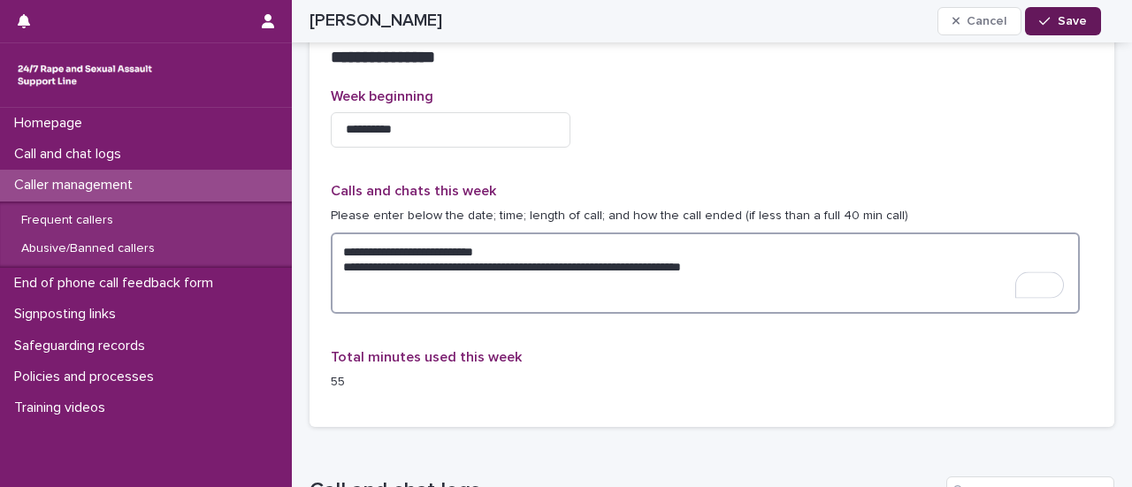
type textarea "**********"
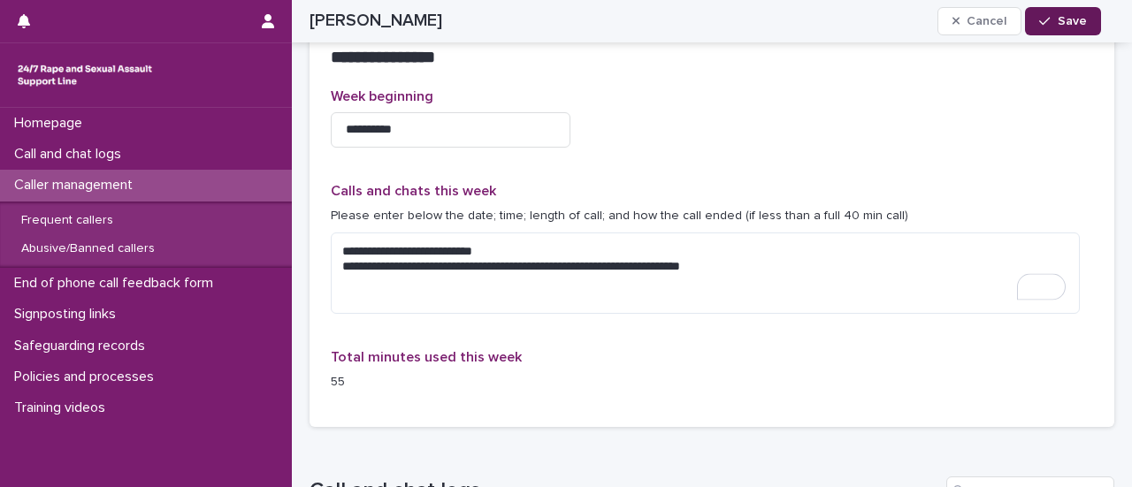
click at [1068, 16] on span "Save" at bounding box center [1072, 21] width 29 height 12
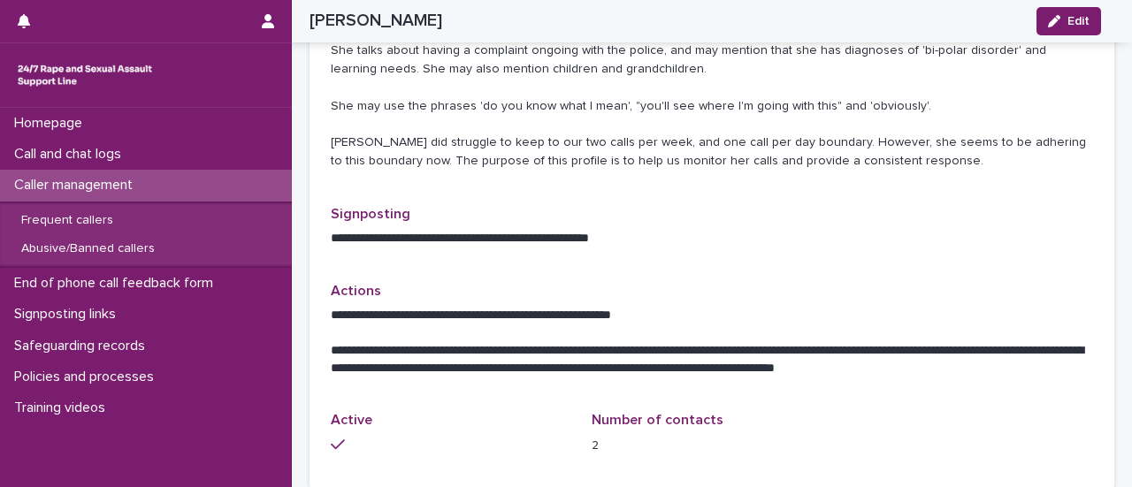
scroll to position [386, 0]
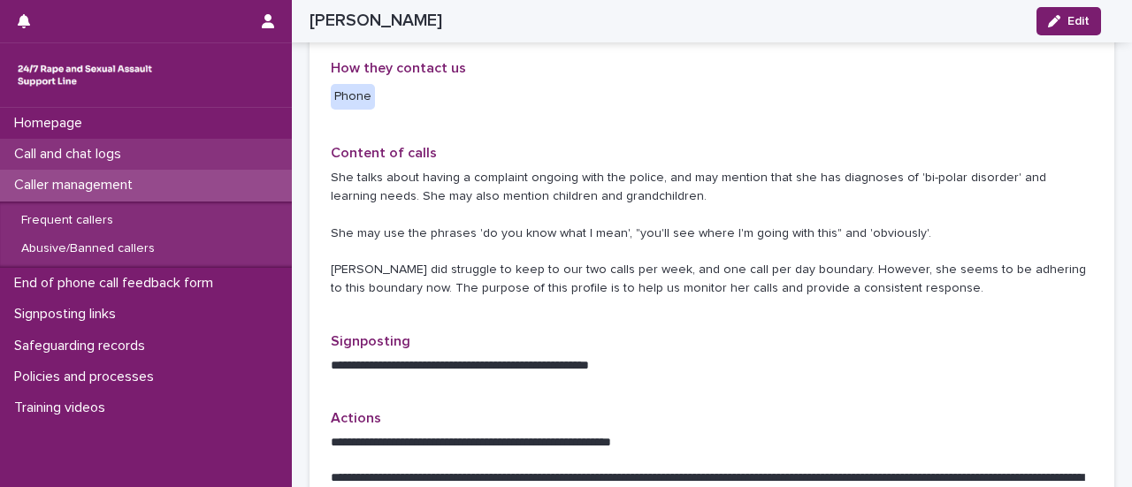
click at [97, 157] on p "Call and chat logs" at bounding box center [71, 154] width 128 height 17
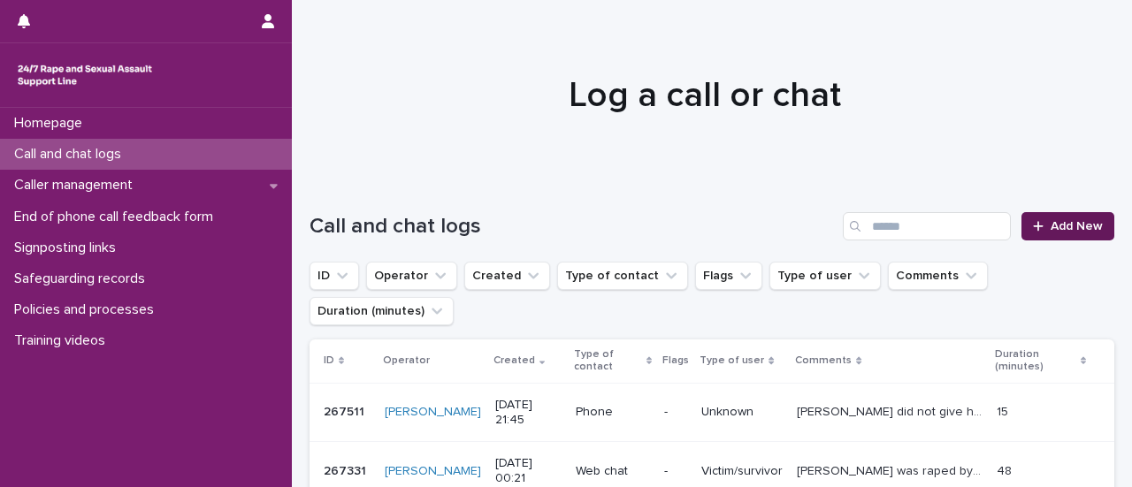
click at [1053, 229] on span "Add New" at bounding box center [1077, 226] width 52 height 12
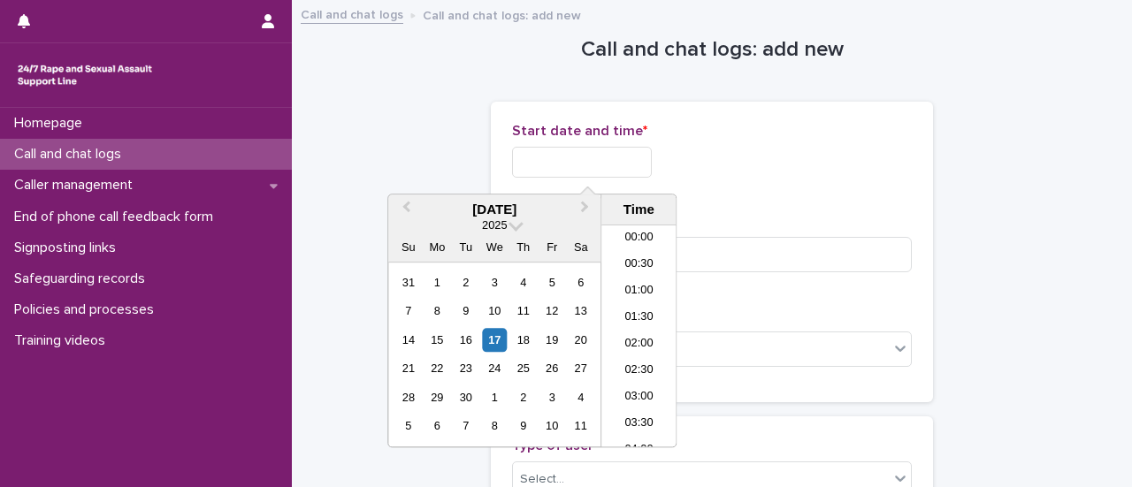
click at [617, 167] on input "text" at bounding box center [582, 162] width 140 height 31
click at [632, 335] on li "21:30" at bounding box center [638, 336] width 75 height 27
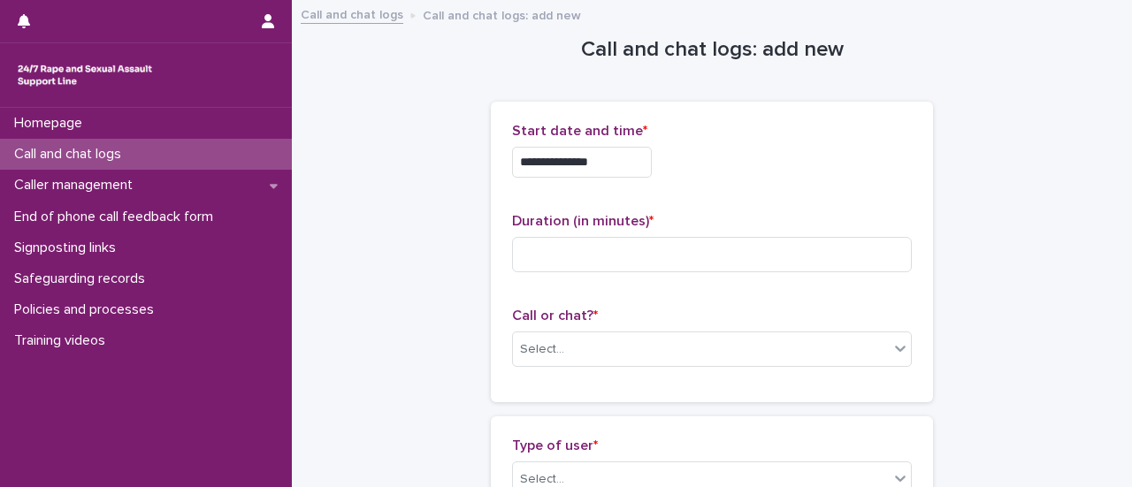
click at [630, 153] on input "**********" at bounding box center [582, 162] width 140 height 31
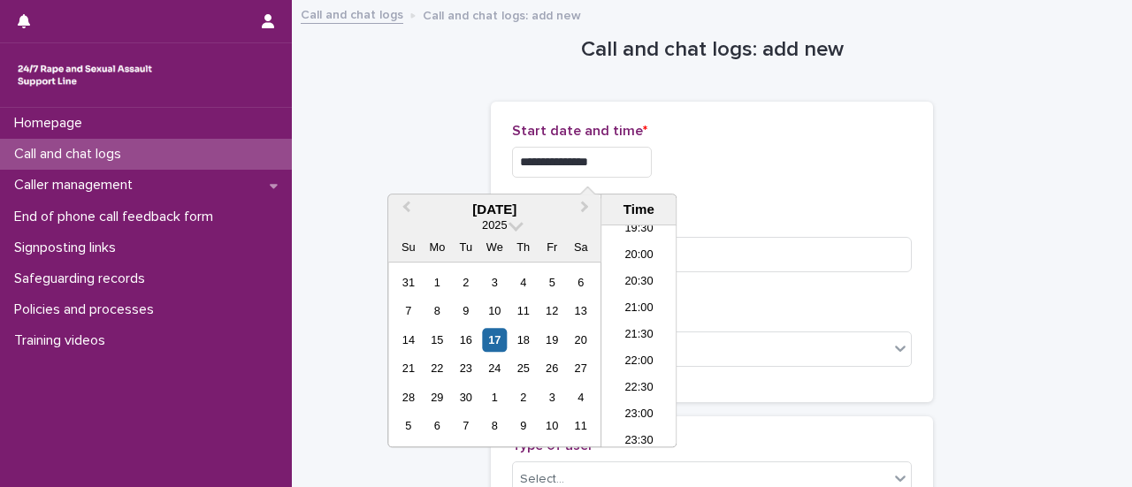
type input "**********"
click at [840, 125] on p "Start date and time *" at bounding box center [712, 131] width 400 height 17
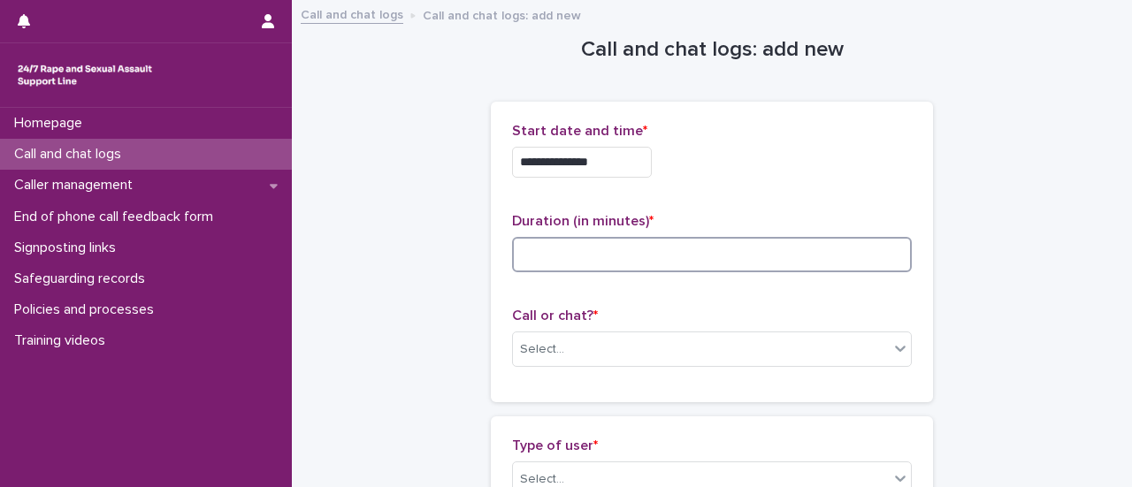
click at [590, 259] on input at bounding box center [712, 254] width 400 height 35
type input "*"
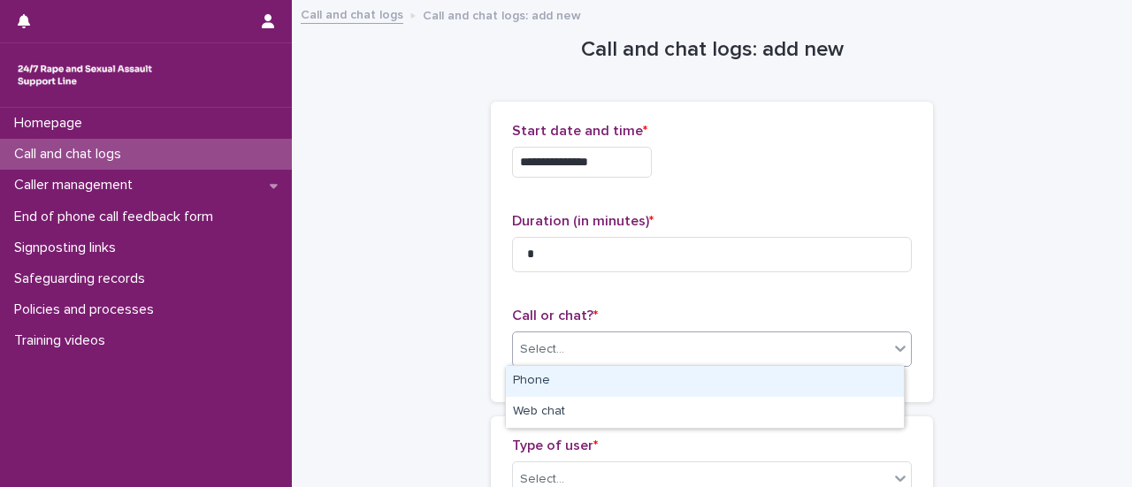
click at [606, 339] on div "Select..." at bounding box center [701, 349] width 376 height 29
click at [583, 381] on div "Phone" at bounding box center [705, 381] width 398 height 31
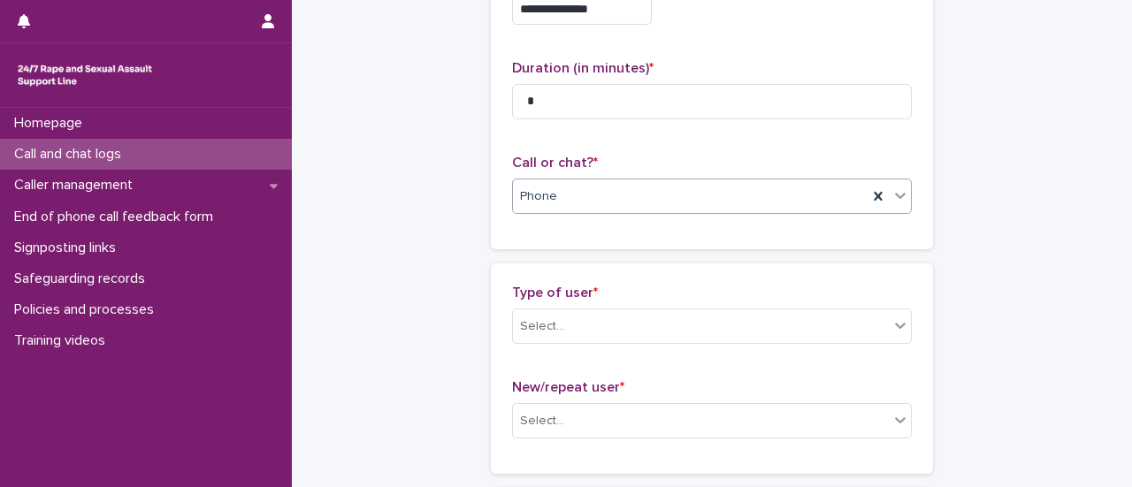
scroll to position [177, 0]
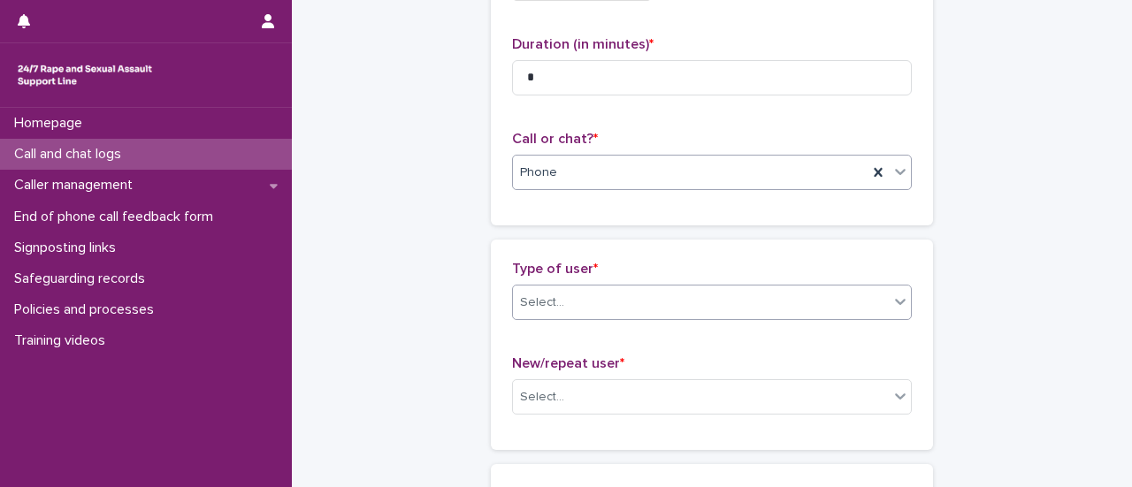
click at [623, 293] on div "Select..." at bounding box center [701, 302] width 376 height 29
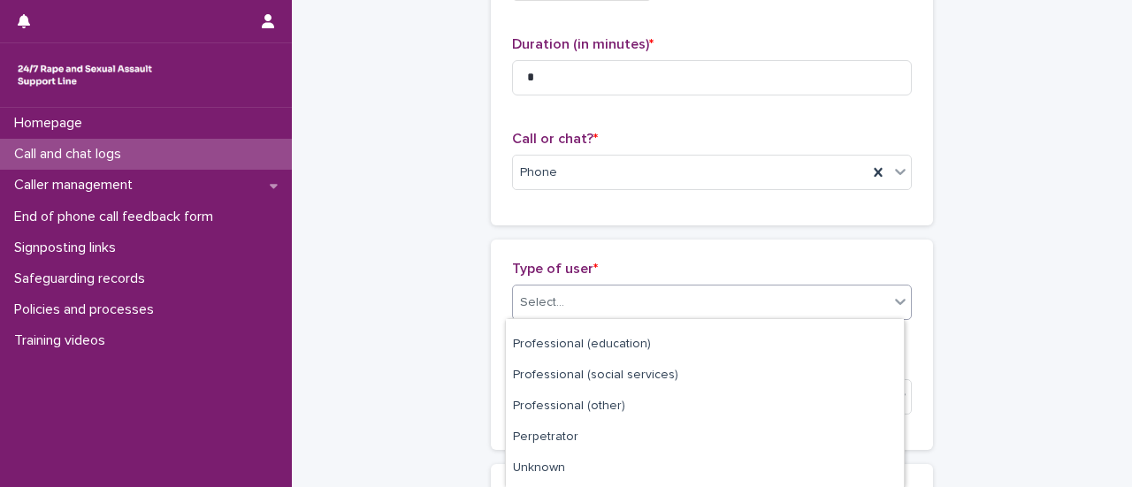
scroll to position [295, 0]
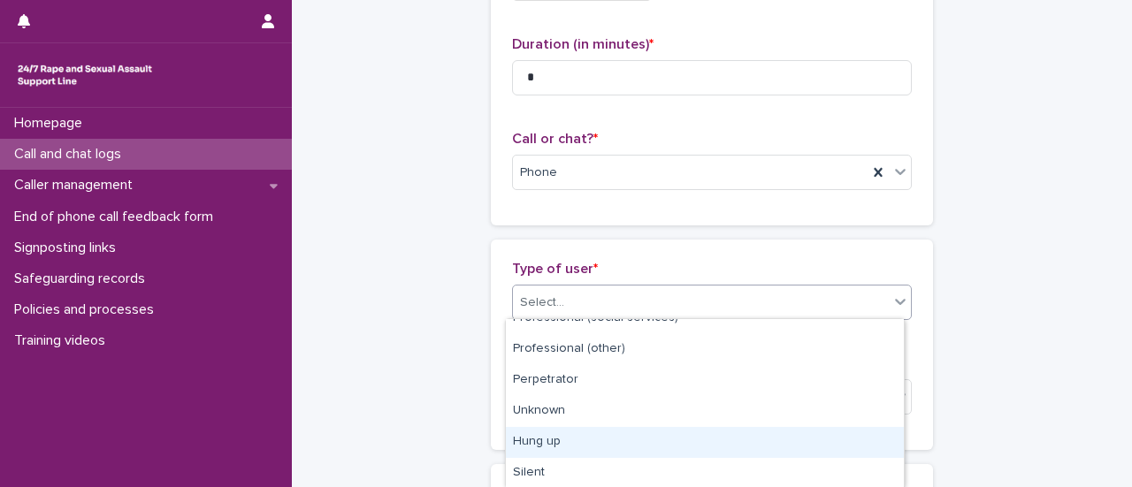
click at [532, 444] on div "Hung up" at bounding box center [705, 442] width 398 height 31
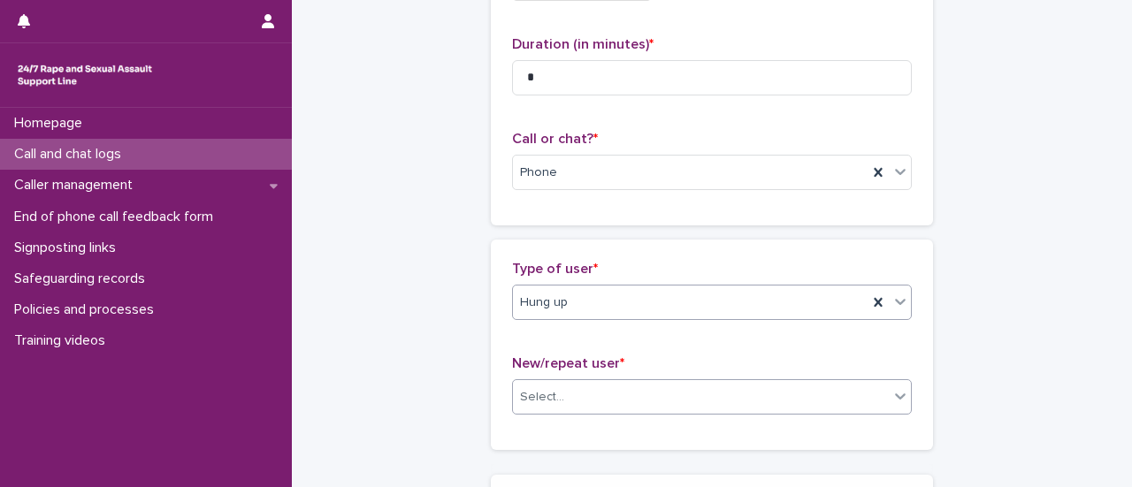
click at [609, 411] on div "Select..." at bounding box center [712, 396] width 400 height 35
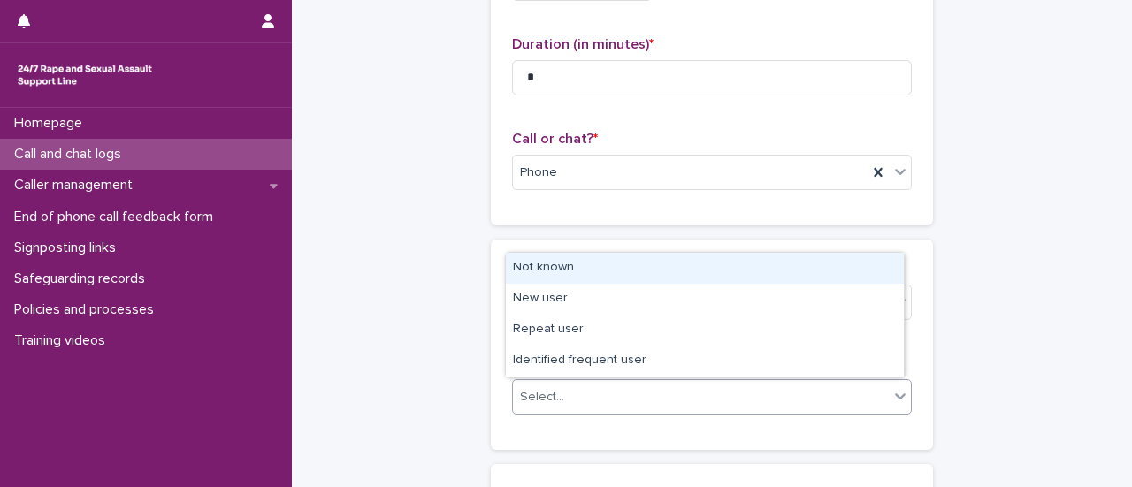
click at [576, 273] on div "Not known" at bounding box center [705, 268] width 398 height 31
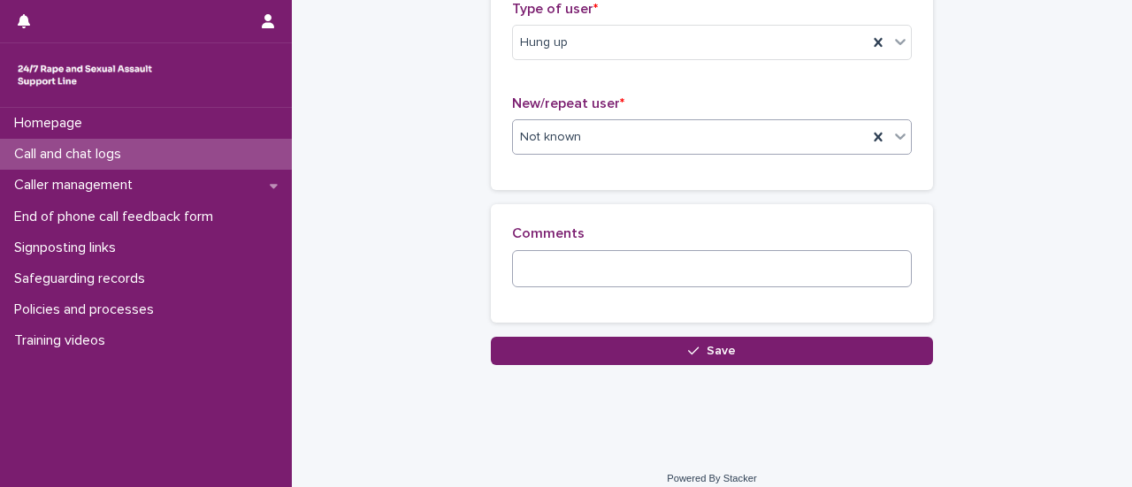
scroll to position [442, 0]
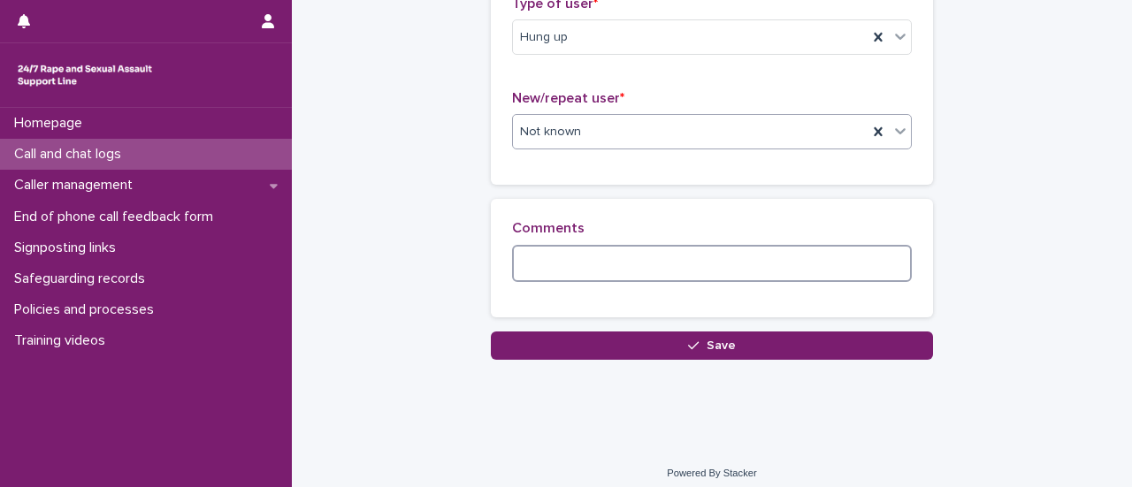
click at [610, 259] on textarea at bounding box center [712, 263] width 400 height 37
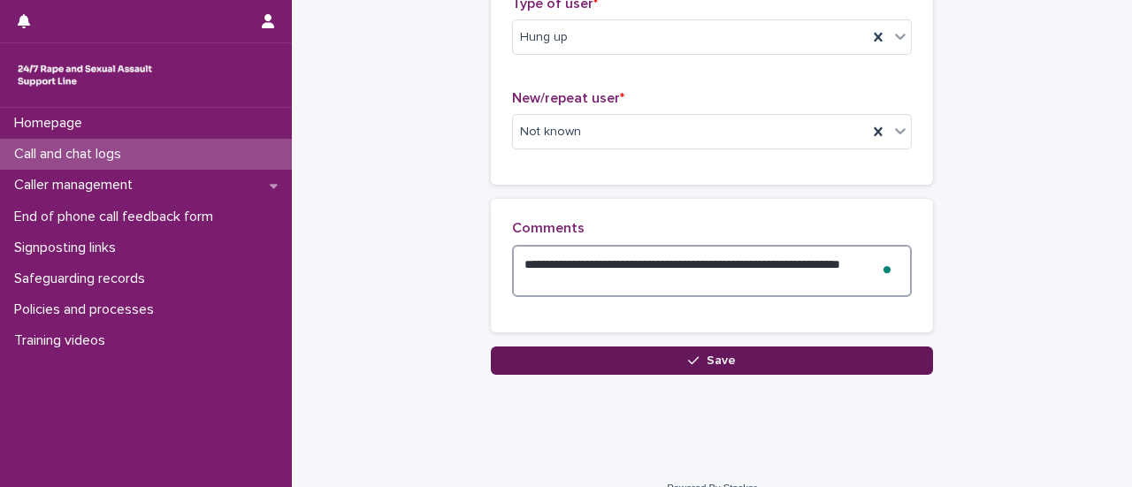
type textarea "**********"
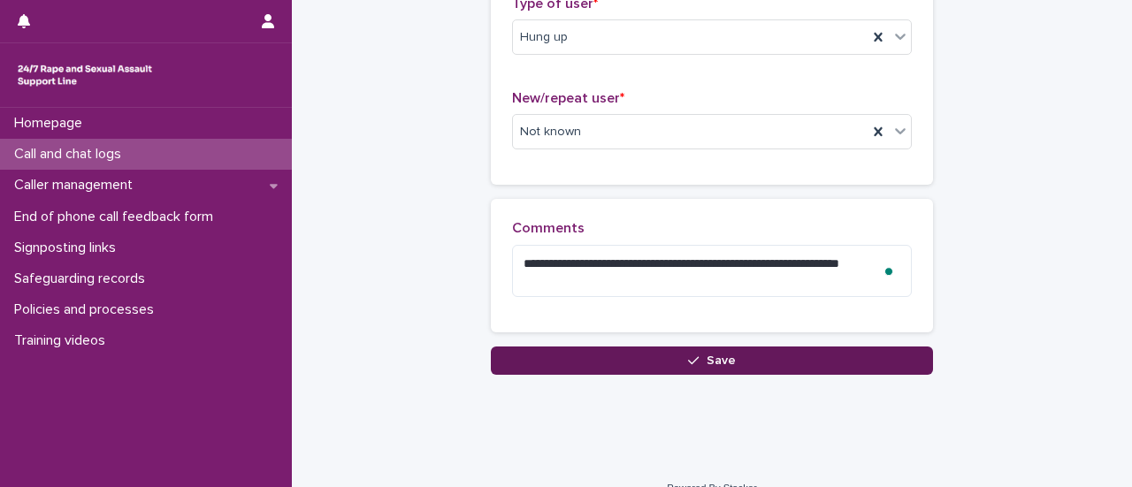
click at [604, 361] on button "Save" at bounding box center [712, 361] width 442 height 28
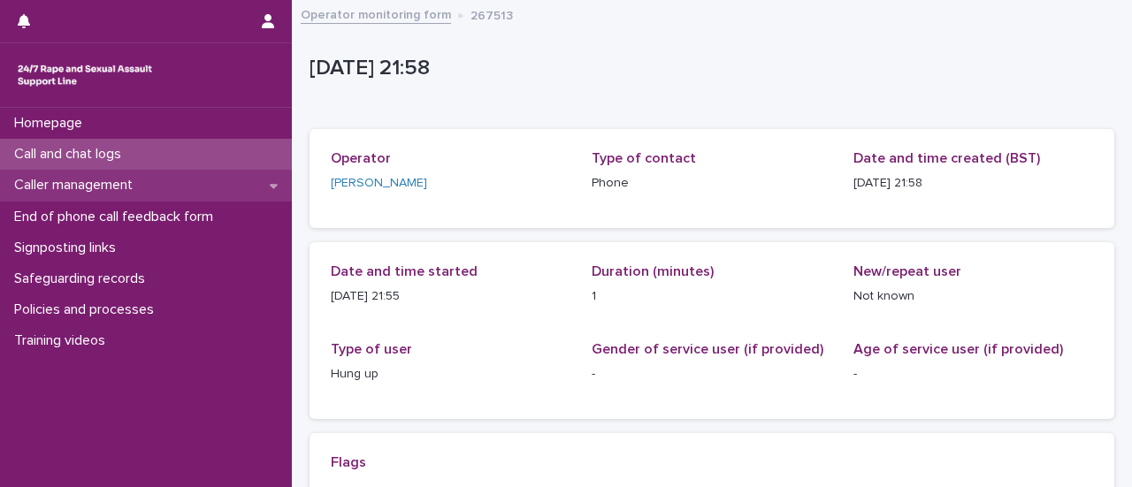
click at [152, 188] on div "Caller management" at bounding box center [146, 185] width 292 height 31
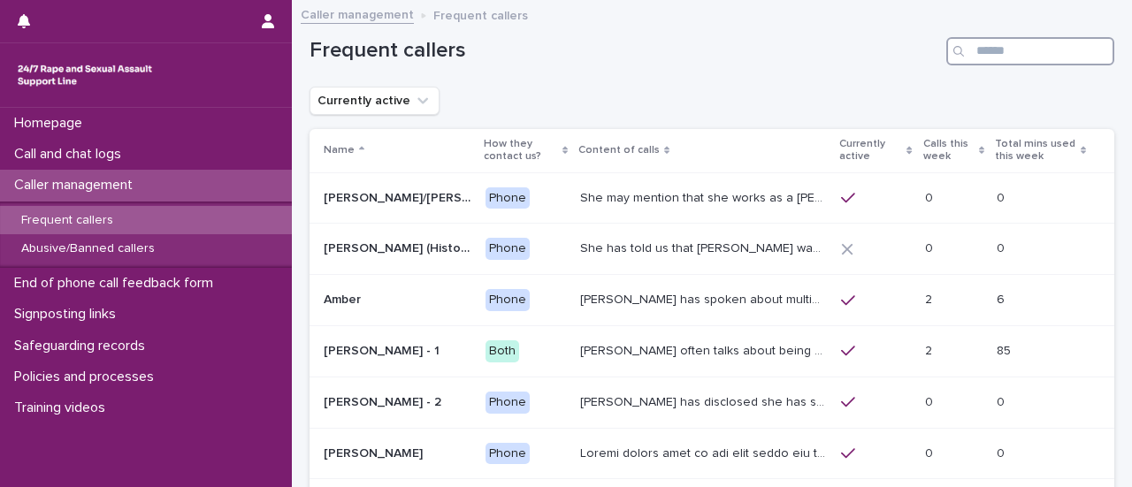
click at [975, 59] on input "Search" at bounding box center [1030, 51] width 168 height 28
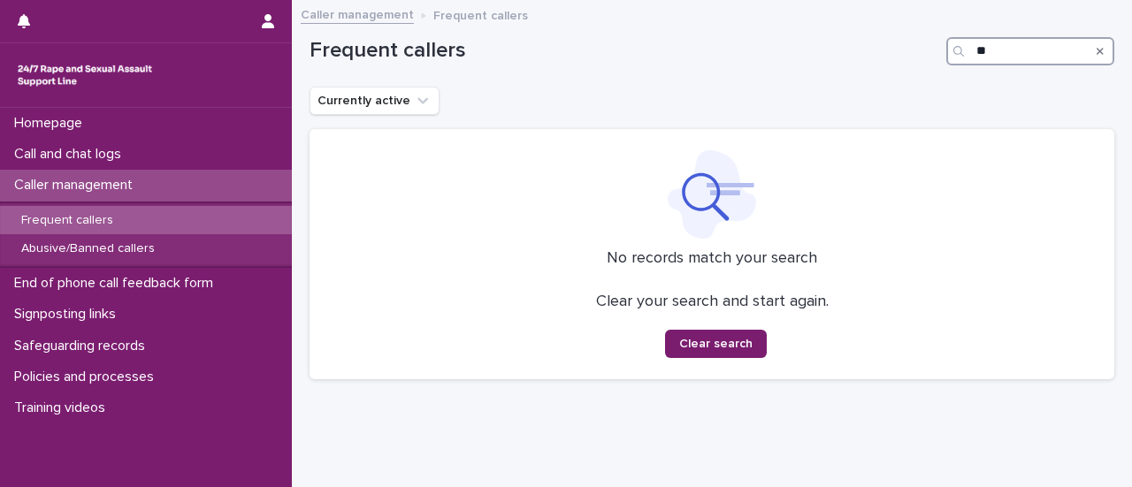
type input "*"
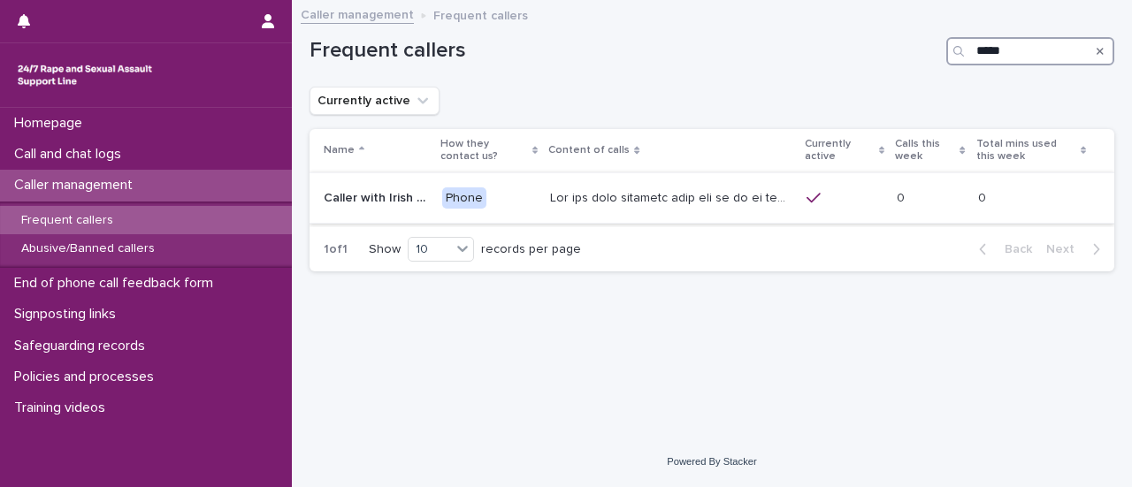
type input "*****"
click at [558, 203] on p at bounding box center [673, 197] width 246 height 19
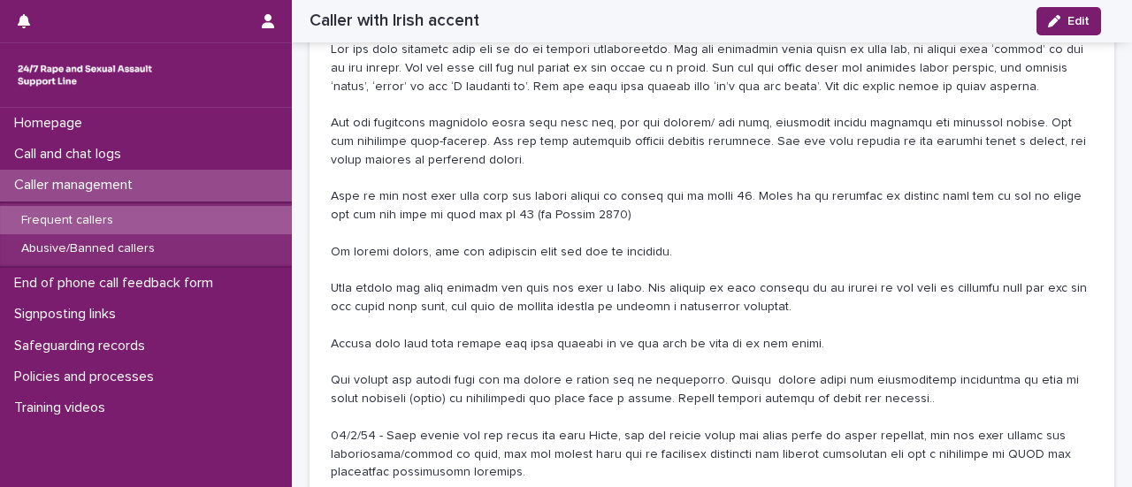
scroll to position [531, 0]
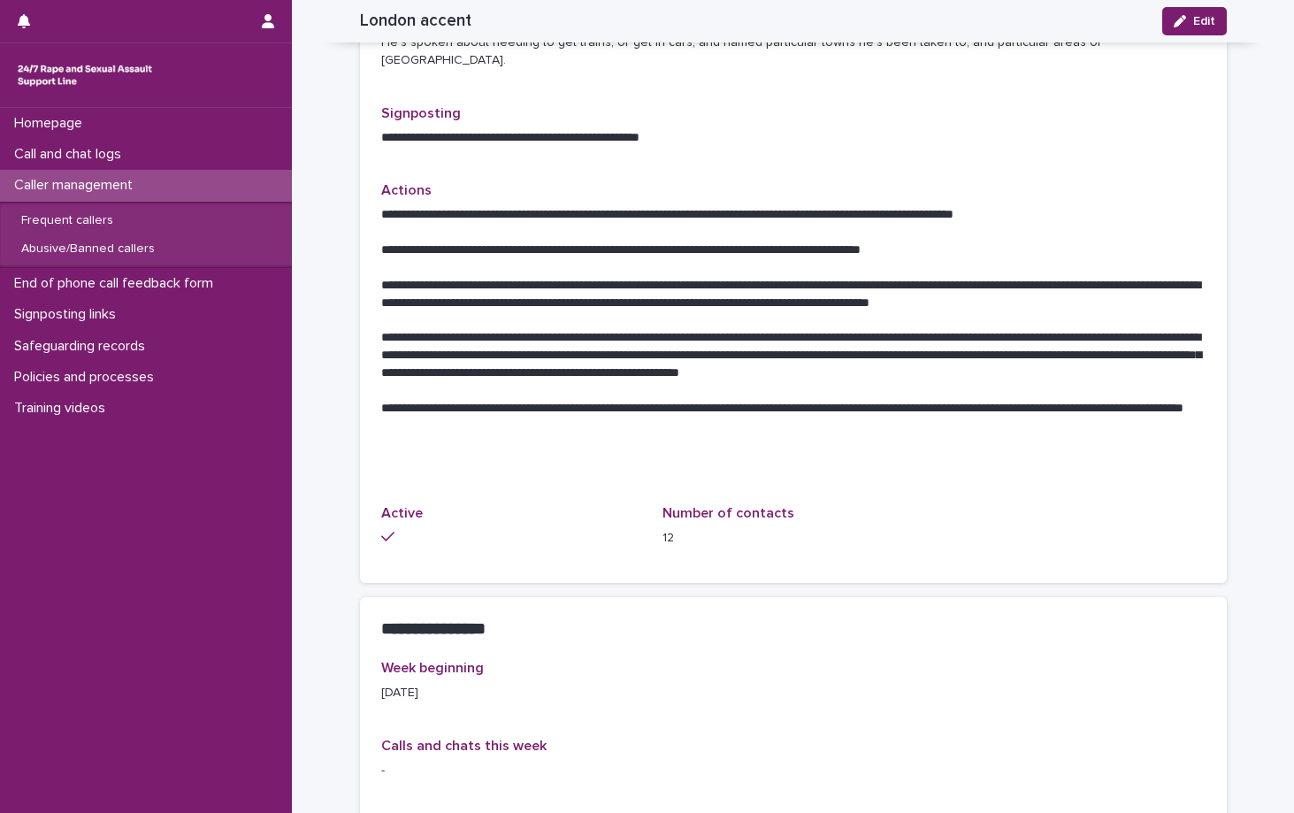
scroll to position [1061, 0]
